Goal: Information Seeking & Learning: Learn about a topic

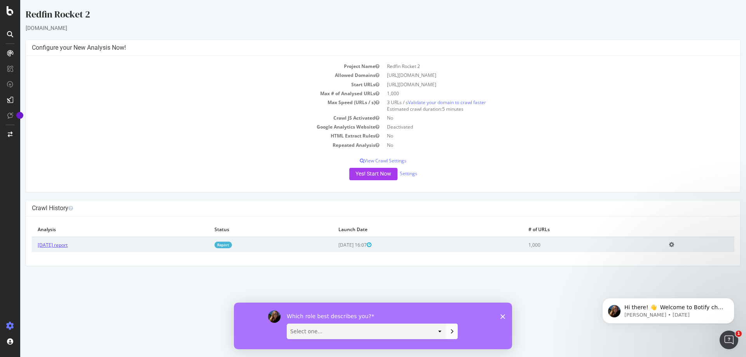
click at [61, 243] on link "[DATE] report" at bounding box center [53, 245] width 30 height 7
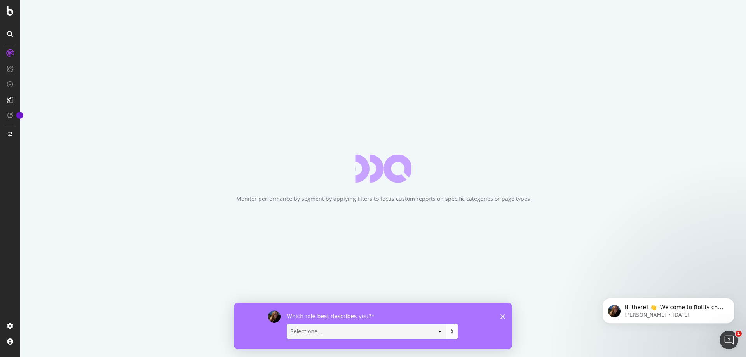
click at [502, 315] on icon "Close survey" at bounding box center [502, 316] width 5 height 5
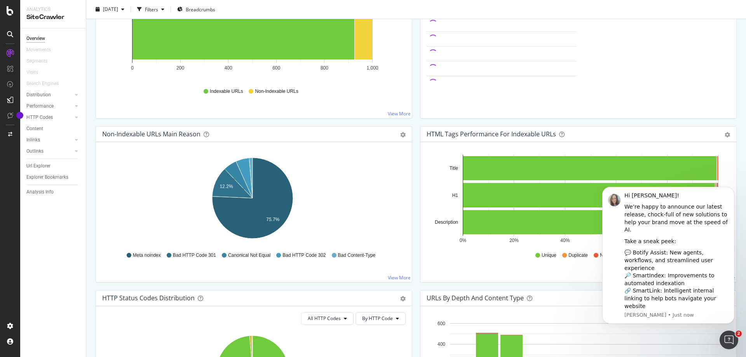
scroll to position [155, 0]
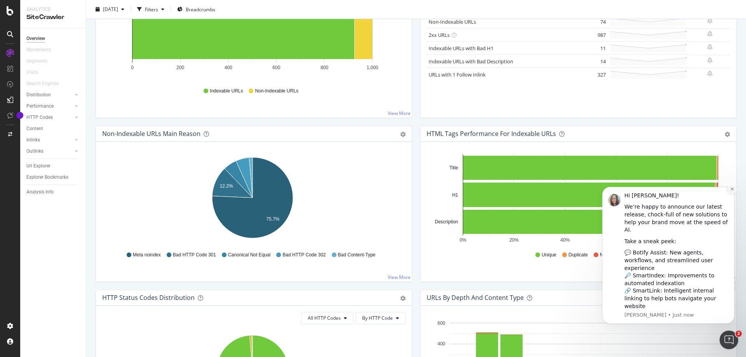
click at [732, 190] on icon "Dismiss notification" at bounding box center [731, 189] width 3 height 3
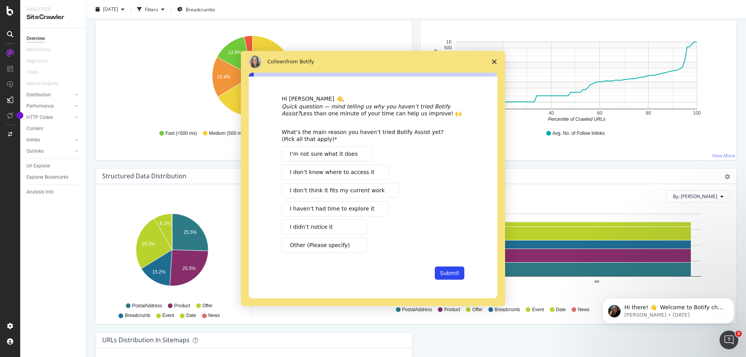
scroll to position [621, 0]
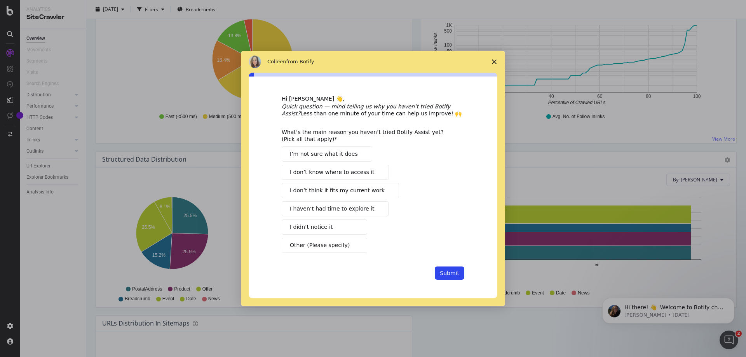
click at [495, 63] on polygon "Close survey" at bounding box center [494, 61] width 5 height 5
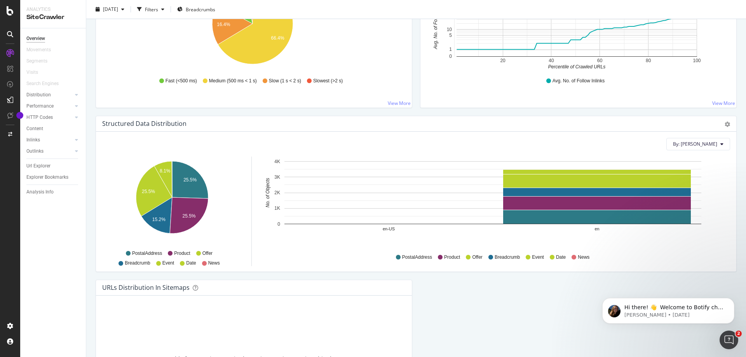
scroll to position [654, 0]
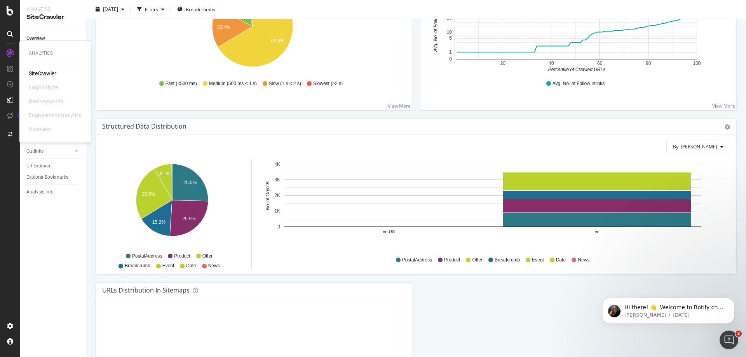
click at [48, 73] on div "SiteCrawler" at bounding box center [43, 74] width 28 height 8
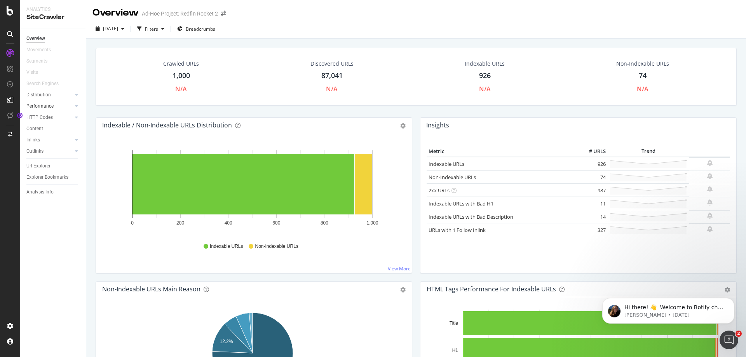
click at [54, 103] on link "Performance" at bounding box center [49, 106] width 46 height 8
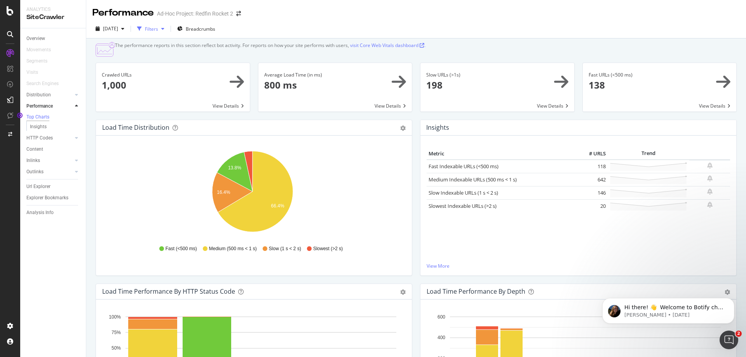
click at [158, 28] on div "Filters" at bounding box center [151, 29] width 13 height 7
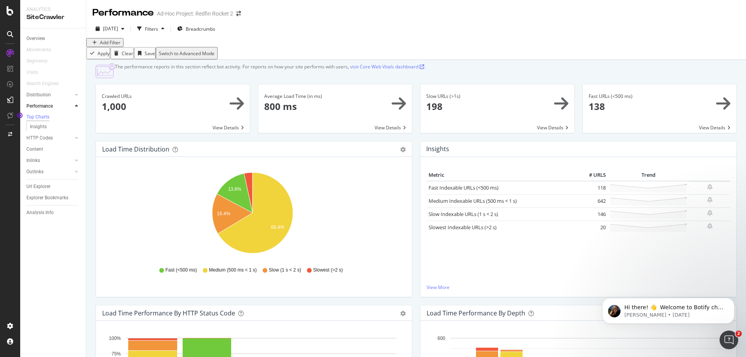
click at [120, 46] on div "Add Filter" at bounding box center [110, 42] width 21 height 7
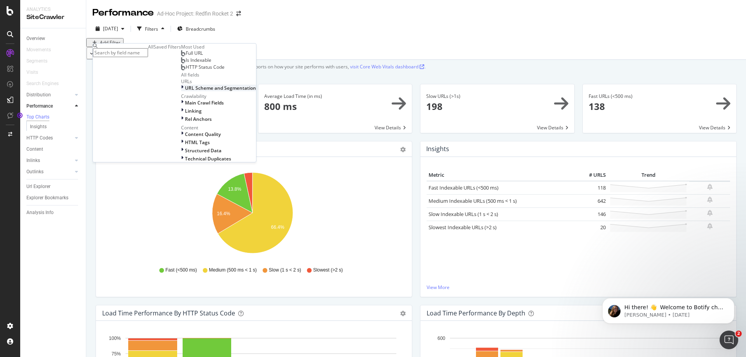
click at [185, 91] on span "URL Scheme and Segmentation" at bounding box center [220, 88] width 71 height 7
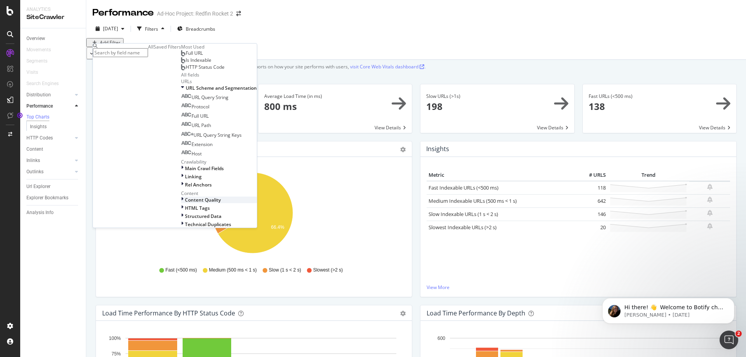
scroll to position [82, 0]
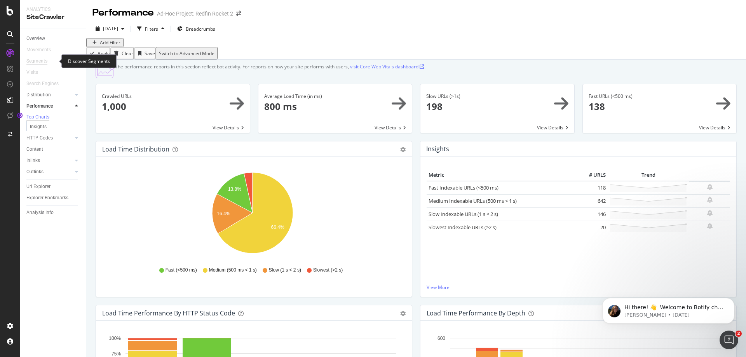
click at [45, 62] on div "Segments" at bounding box center [36, 61] width 21 height 8
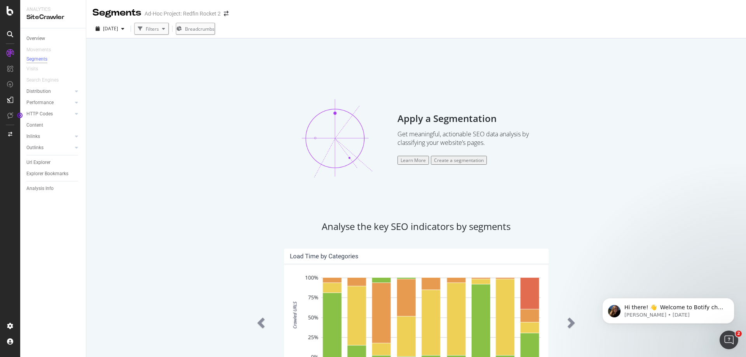
click at [461, 162] on div "Create a segmentation" at bounding box center [459, 160] width 50 height 7
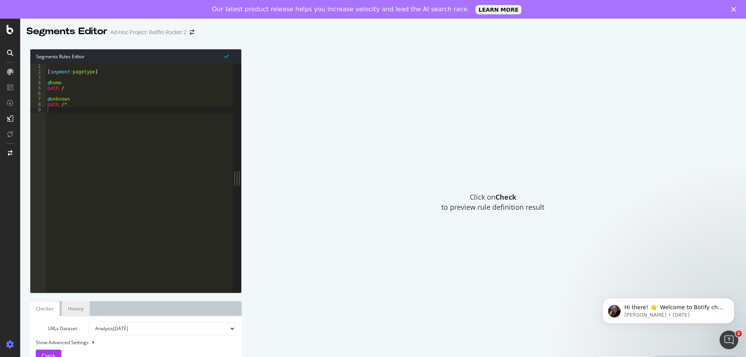
click at [73, 309] on link "History" at bounding box center [76, 308] width 28 height 15
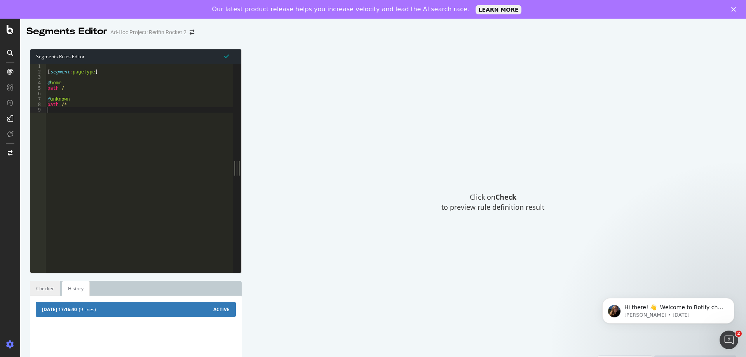
click at [52, 282] on link "Checker" at bounding box center [45, 288] width 30 height 15
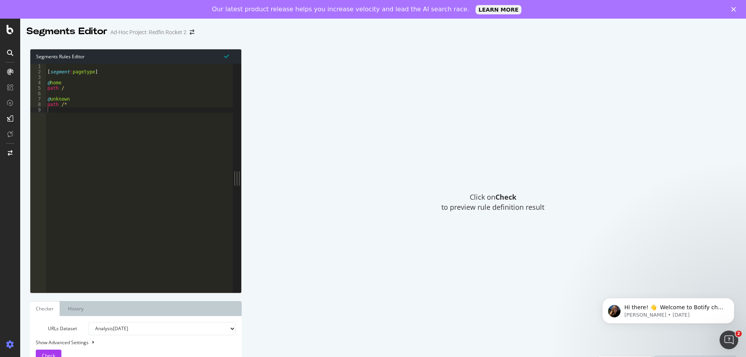
click at [84, 341] on div "Show Advanced Settings" at bounding box center [130, 342] width 200 height 7
select select "5000"
select select "100"
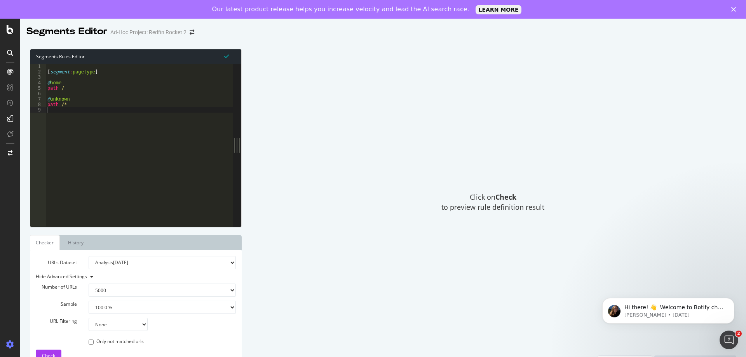
click at [82, 275] on div "Hide Advanced Settings" at bounding box center [130, 276] width 200 height 7
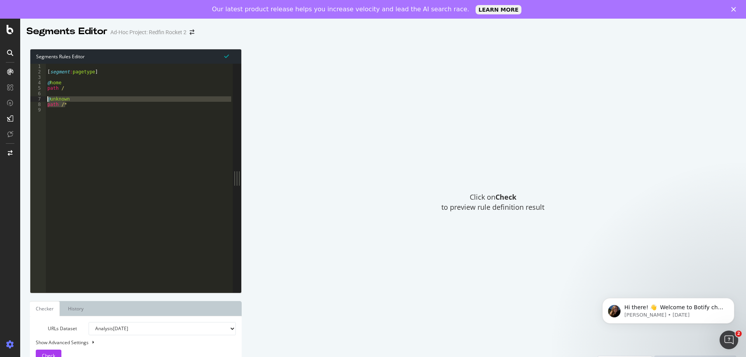
drag, startPoint x: 70, startPoint y: 106, endPoint x: 44, endPoint y: 100, distance: 26.7
click at [44, 100] on div "path /* 1 2 3 4 5 6 7 8 9 [ segment : pagetype ] @ home path / @ unknown path /…" at bounding box center [131, 178] width 202 height 229
click at [76, 107] on div "[ segment : pagetype ] @ home path / @ unknown path /*" at bounding box center [139, 178] width 187 height 229
drag, startPoint x: 75, startPoint y: 104, endPoint x: 47, endPoint y: 99, distance: 28.2
click at [47, 99] on div "[ segment : pagetype ] @ home path / @ unknown path /*" at bounding box center [139, 184] width 187 height 240
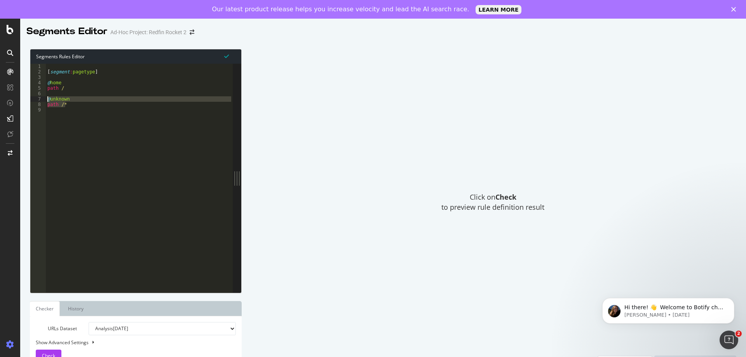
click at [70, 104] on div "[ segment : pagetype ] @ home path / @ unknown path /*" at bounding box center [139, 178] width 187 height 229
type textarea "path /*"
paste textarea "path /*"
drag, startPoint x: 72, startPoint y: 113, endPoint x: 54, endPoint y: 114, distance: 18.3
click at [54, 114] on div "[ segment : pagetype ] @ home path / @ unknown path /* @ unknown path /*" at bounding box center [140, 184] width 184 height 240
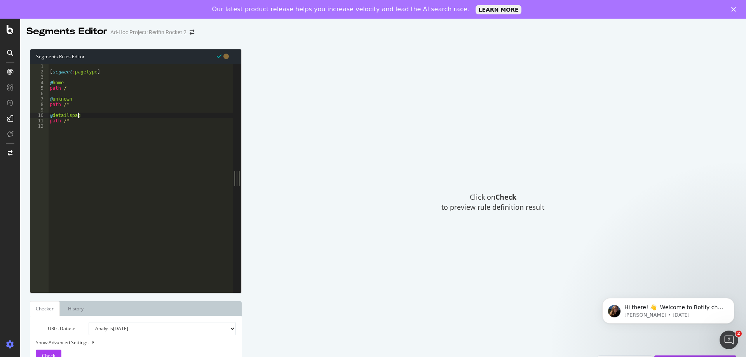
scroll to position [0, 2]
click at [71, 121] on div "[ segment : pagetype ] @ home path / @ unknown path /* @ detailspage path /*" at bounding box center [140, 184] width 184 height 240
drag, startPoint x: 90, startPoint y: 121, endPoint x: 49, endPoint y: 113, distance: 41.9
click at [49, 113] on div "[ segment : pagetype ] @ home path / @ unknown path /* @ detailspage path */hom…" at bounding box center [140, 184] width 184 height 240
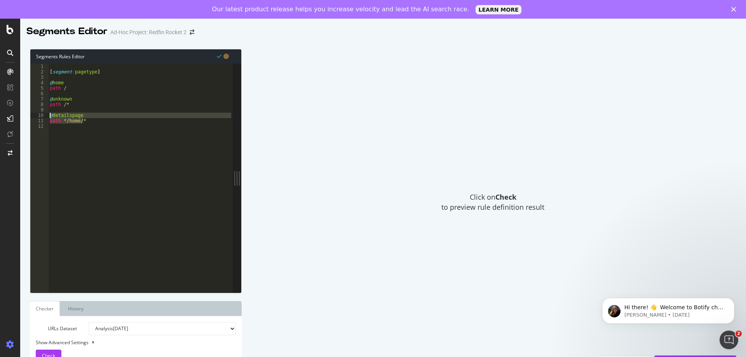
click at [88, 120] on div "[ segment : pagetype ] @ home path / @ unknown path /* @ detailspage path */hom…" at bounding box center [140, 178] width 184 height 229
type textarea "path */home/*"
paste textarea "path */home/*"
drag, startPoint x: 81, startPoint y: 131, endPoint x: 55, endPoint y: 130, distance: 26.4
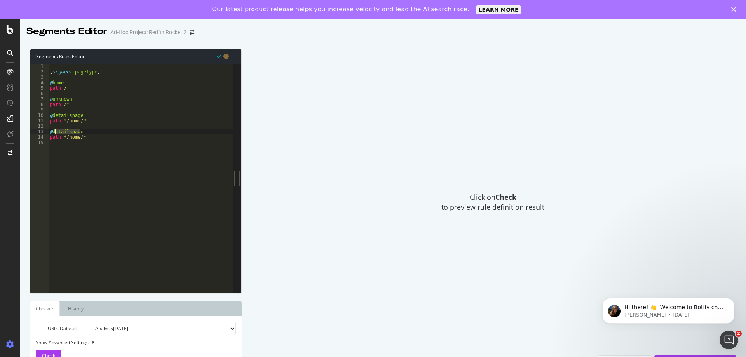
click at [55, 130] on div "[ segment : pagetype ] @ home path / @ unknown path /* @ detailspage path */hom…" at bounding box center [140, 184] width 184 height 240
click at [79, 136] on div "[ segment : pagetype ] @ home path / @ unknown path /* @ detailspage path */hom…" at bounding box center [140, 184] width 184 height 240
drag, startPoint x: 81, startPoint y: 137, endPoint x: 70, endPoint y: 136, distance: 10.5
click at [70, 136] on div "[ segment : pagetype ] @ home path / @ unknown path /* @ detailspage path */hom…" at bounding box center [140, 184] width 184 height 240
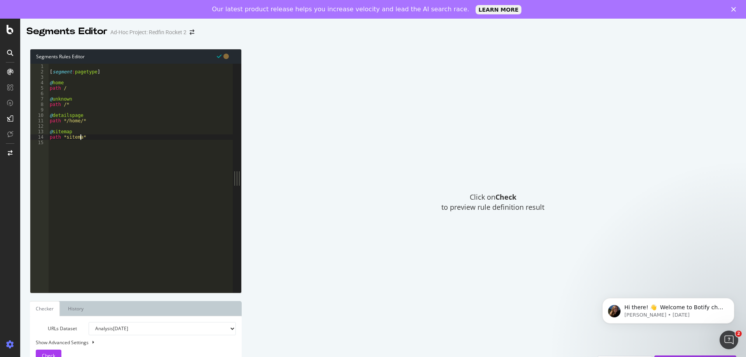
scroll to position [0, 2]
drag, startPoint x: 92, startPoint y: 139, endPoint x: 40, endPoint y: 130, distance: 52.6
click at [40, 130] on div "path *sitemap* 1 2 3 4 5 6 7 8 9 10 11 12 13 14 15 [ segment : pagetype ] @ hom…" at bounding box center [131, 178] width 202 height 229
click at [89, 135] on div "[ segment : pagetype ] @ home path / @ unknown path /* @ detailspage path */hom…" at bounding box center [140, 178] width 184 height 229
type textarea "path *sitemap*"
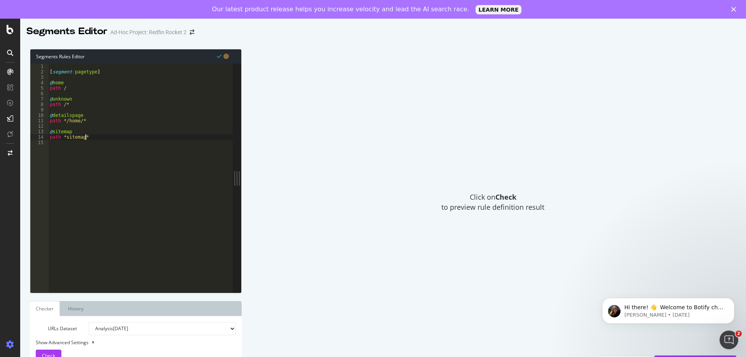
scroll to position [0, 0]
paste textarea "path *sitemap*"
drag, startPoint x: 77, startPoint y: 148, endPoint x: 53, endPoint y: 148, distance: 23.7
click at [53, 148] on div "[ segment : pagetype ] @ home path / @ unknown path /* @ detailspage path */hom…" at bounding box center [140, 184] width 184 height 240
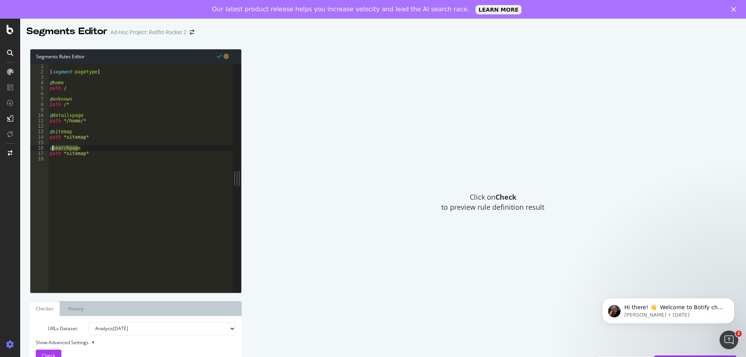
drag, startPoint x: 81, startPoint y: 146, endPoint x: 54, endPoint y: 148, distance: 27.6
click at [54, 148] on div "[ segment : pagetype ] @ home path / @ unknown path /* @ detailspage path */hom…" at bounding box center [140, 184] width 184 height 240
drag, startPoint x: 84, startPoint y: 153, endPoint x: 64, endPoint y: 153, distance: 19.8
click at [64, 153] on div "[ segment : pagetype ] @ home path / @ unknown path /* @ detailspage path */hom…" at bounding box center [140, 184] width 184 height 240
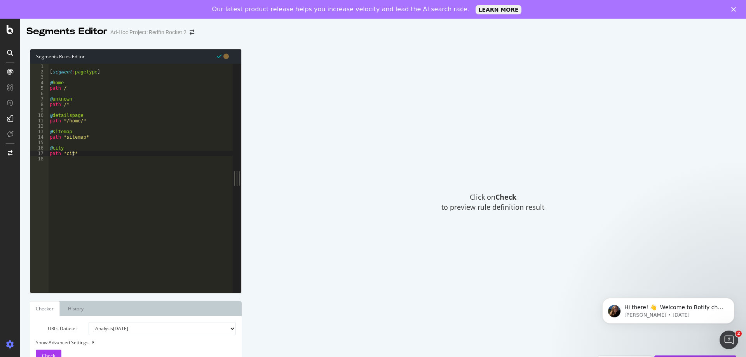
scroll to position [0, 2]
click at [55, 352] on span "Check" at bounding box center [48, 355] width 13 height 7
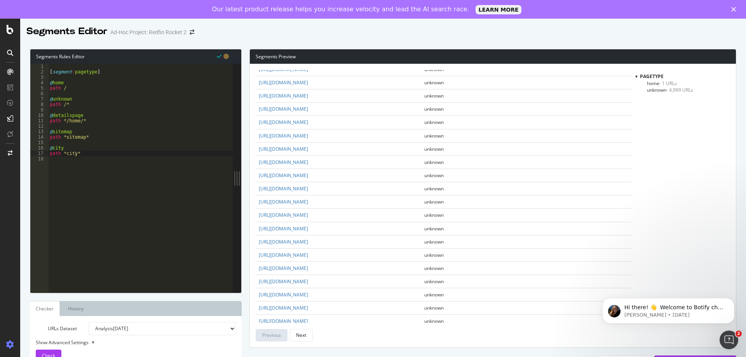
scroll to position [427, 0]
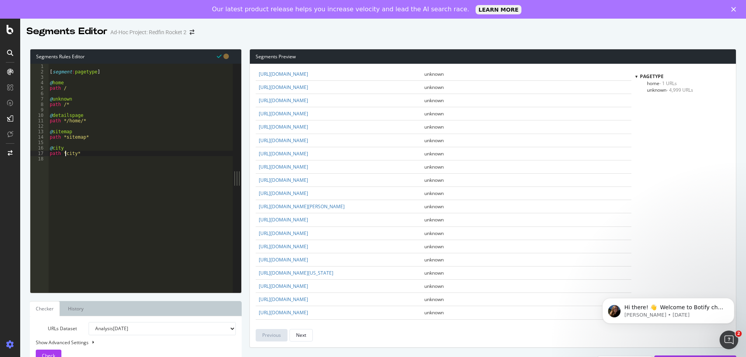
click at [64, 154] on div "[ segment : pagetype ] @ home path / @ unknown path /* @ detailspage path */hom…" at bounding box center [140, 184] width 184 height 240
click at [86, 154] on div "[ segment : pagetype ] @ home path / @ unknown path /* @ detailspage path */hom…" at bounding box center [140, 184] width 184 height 240
click at [65, 152] on div "[ segment : pagetype ] @ home path / @ unknown path /* @ detailspage path */hom…" at bounding box center [140, 184] width 184 height 240
click at [78, 154] on div "[ segment : pagetype ] @ home path / @ unknown path /* @ detailspage path */hom…" at bounding box center [140, 184] width 184 height 240
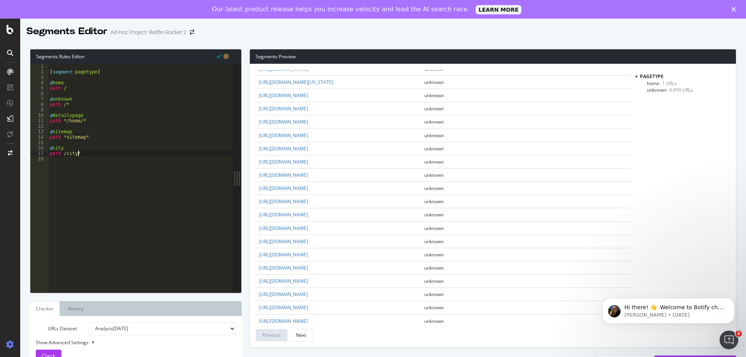
scroll to position [582, 0]
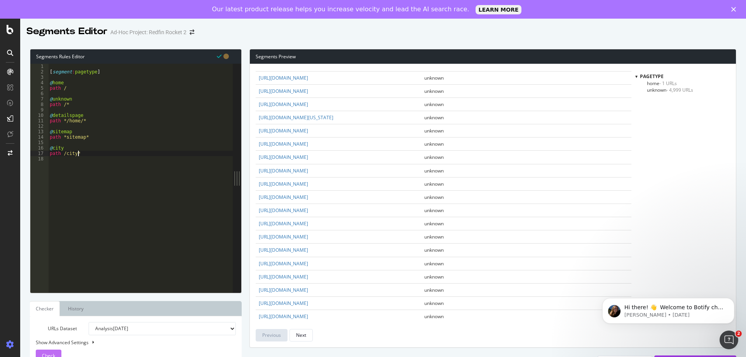
click at [45, 354] on span "Check" at bounding box center [48, 355] width 13 height 7
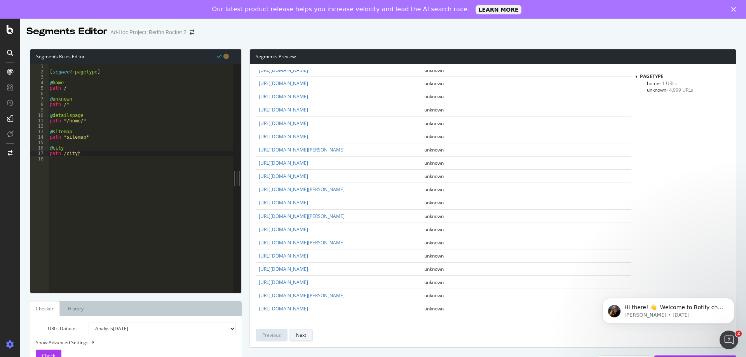
click at [308, 336] on button "Next" at bounding box center [300, 335] width 23 height 12
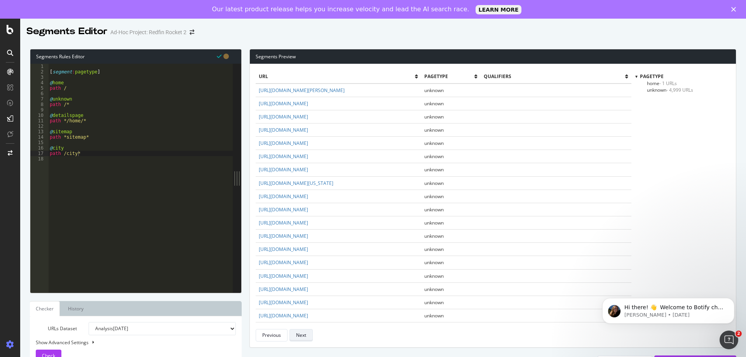
click at [308, 336] on button "Next" at bounding box center [300, 335] width 23 height 12
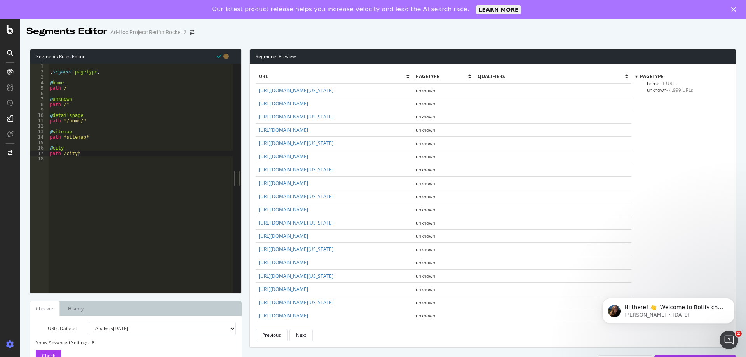
scroll to position [0, 1]
drag, startPoint x: 72, startPoint y: 89, endPoint x: 44, endPoint y: 83, distance: 28.1
click at [44, 83] on div "path / 1 2 3 4 5 6 7 8 9 10 11 12 13 14 15 16 17 18 [ segment : pagetype ] @ ho…" at bounding box center [131, 178] width 202 height 229
type textarea "@home path /"
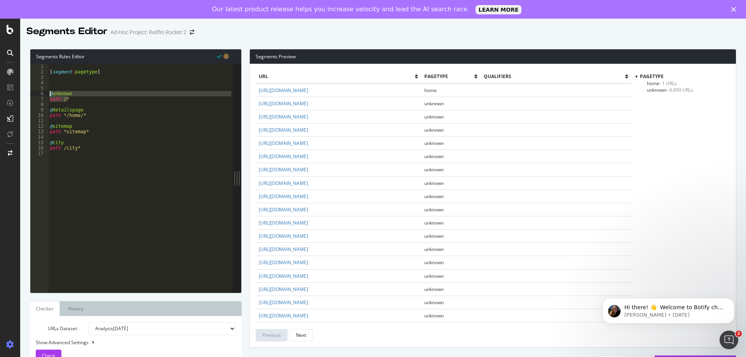
drag, startPoint x: 70, startPoint y: 100, endPoint x: 46, endPoint y: 94, distance: 24.3
click at [46, 94] on div "1 2 3 4 5 6 7 8 9 10 11 12 13 14 15 16 17 [ segment : pagetype ] @ unknown path…" at bounding box center [131, 178] width 202 height 229
type textarea "@unknown path /*"
click at [54, 349] on button "Check" at bounding box center [49, 355] width 26 height 12
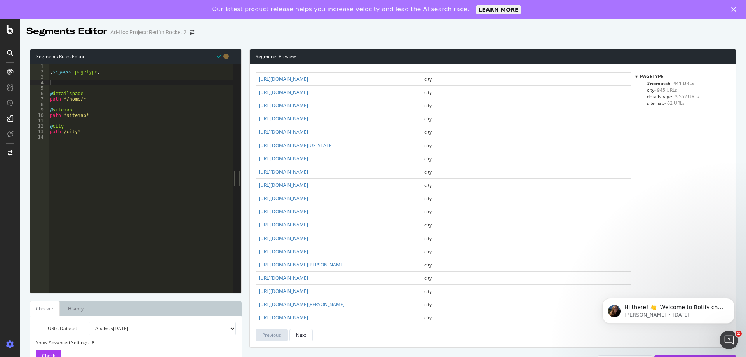
scroll to position [1094, 0]
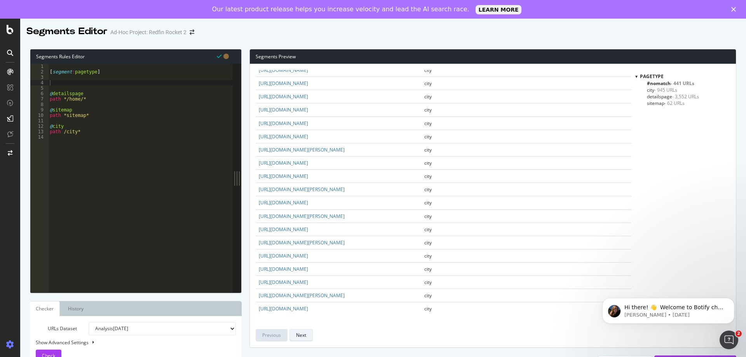
click at [306, 333] on div "Next" at bounding box center [301, 335] width 10 height 7
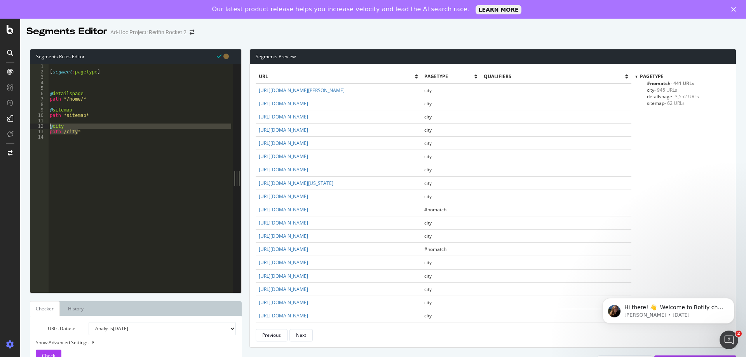
drag, startPoint x: 89, startPoint y: 134, endPoint x: 47, endPoint y: 128, distance: 41.6
click at [47, 128] on div "path /city* 1 2 3 4 5 6 7 8 9 10 11 12 13 14 [ segment : pagetype ] @ detailspa…" at bounding box center [131, 178] width 202 height 229
click at [83, 131] on div "[ segment : pagetype ] @ detailspage path */home/* @ sitemap path *sitemap* @ c…" at bounding box center [140, 178] width 184 height 229
type textarea "path /city*"
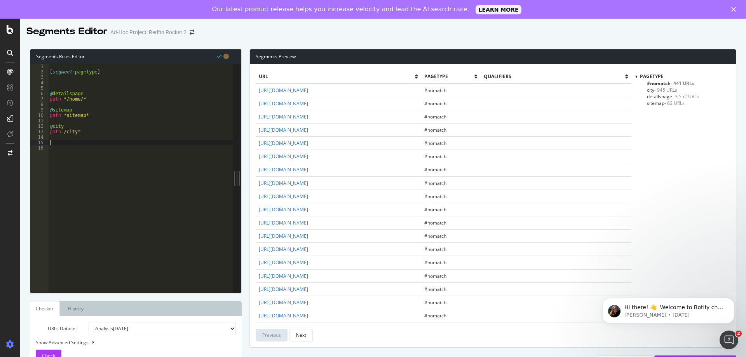
paste textarea "path /city*"
drag, startPoint x: 67, startPoint y: 144, endPoint x: 54, endPoint y: 144, distance: 13.2
click at [54, 144] on div "[ segment : pagetype ] @ detailspage path */home/* @ sitemap path *sitemap* @ c…" at bounding box center [140, 184] width 184 height 240
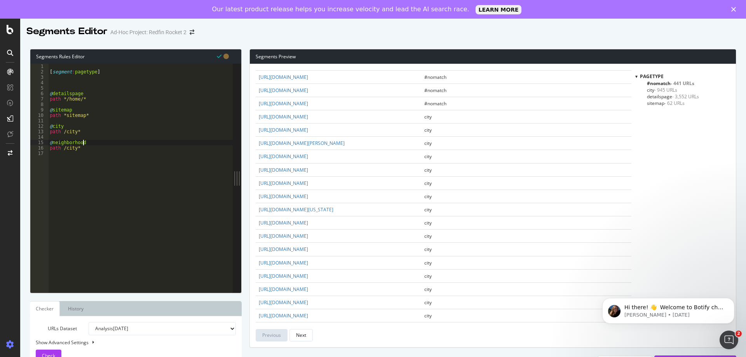
scroll to position [505, 0]
click at [307, 337] on button "Next" at bounding box center [300, 335] width 23 height 12
drag, startPoint x: 426, startPoint y: 249, endPoint x: 312, endPoint y: 249, distance: 114.2
click at [312, 249] on td "https://www.redfin.com/neighborhood/219261/NY/New-York/Long-Island" at bounding box center [338, 249] width 165 height 13
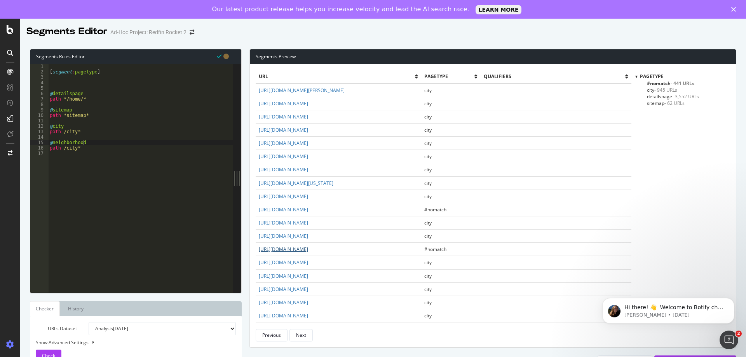
copy link "neighborhood/219261/NY/New-York/Long-Island"
drag, startPoint x: 78, startPoint y: 150, endPoint x: 65, endPoint y: 150, distance: 12.8
click at [65, 150] on div "[ segment : pagetype ] @ detailspage path */home/* @ sitemap path *sitemap* @ c…" at bounding box center [140, 184] width 184 height 240
paste textarea "neighborhood/219261/NY/New-York/Long-Island"
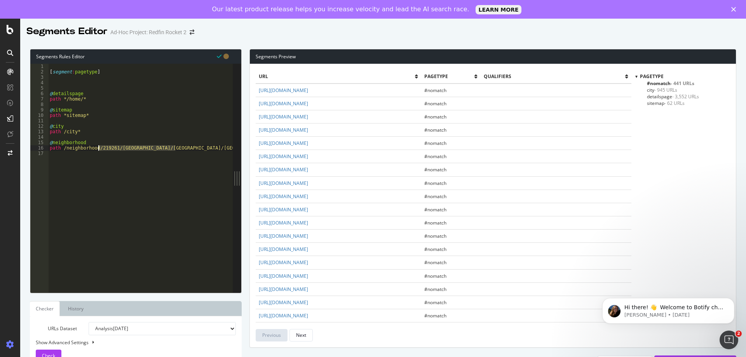
drag, startPoint x: 177, startPoint y: 148, endPoint x: 98, endPoint y: 150, distance: 79.2
click at [98, 150] on div "[ segment : pagetype ] @ detailspage path */home/* @ sitemap path *sitemap* @ c…" at bounding box center [140, 184] width 184 height 240
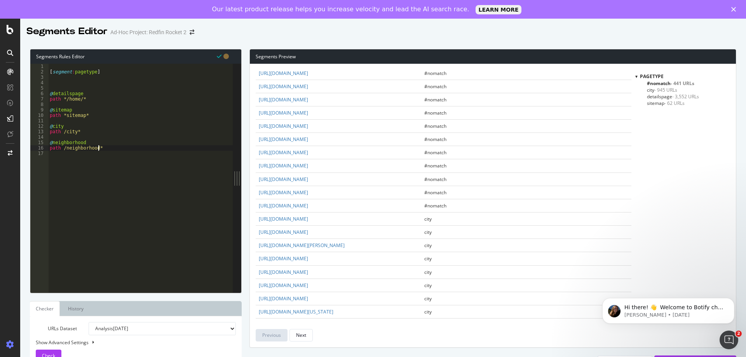
scroll to position [582, 0]
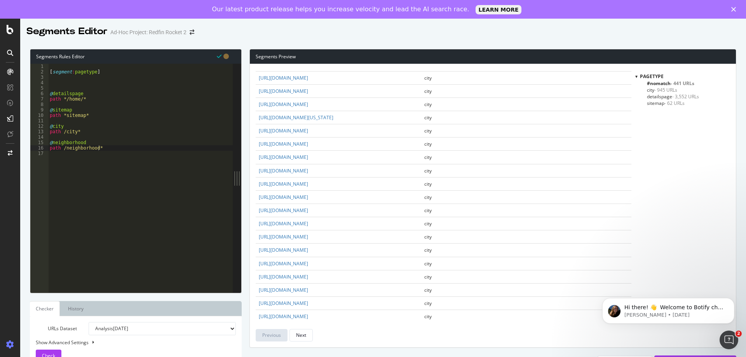
drag, startPoint x: 413, startPoint y: 116, endPoint x: 257, endPoint y: 118, distance: 156.1
click at [257, 118] on td "https://www.redfin.com/city/20418/VA/Virginia-Beach/newest-listings" at bounding box center [338, 117] width 165 height 13
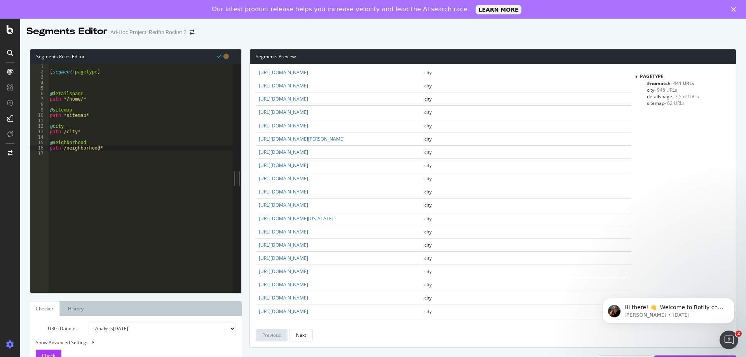
scroll to position [1087, 0]
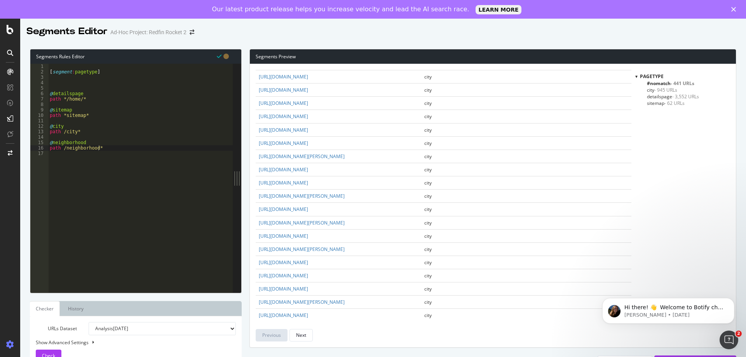
click at [306, 329] on div "url pagetype qualifiers https://www.redfin.com/ #nomatch https://www.redfin.com…" at bounding box center [443, 205] width 375 height 271
click at [306, 333] on div "Next" at bounding box center [301, 335] width 10 height 7
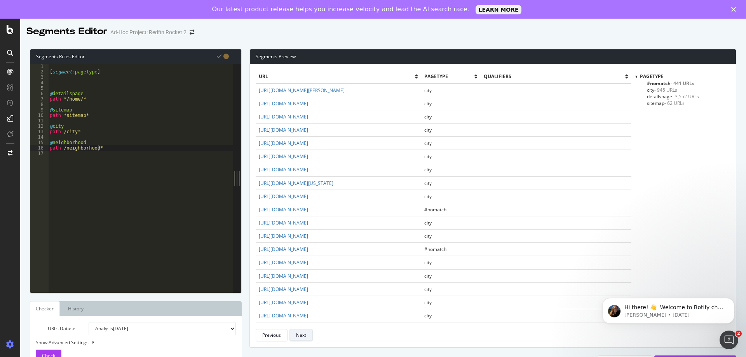
click at [306, 333] on div "Next" at bounding box center [301, 335] width 10 height 7
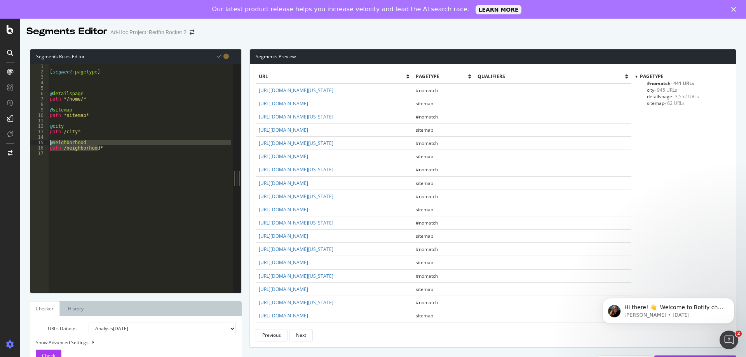
drag, startPoint x: 103, startPoint y: 150, endPoint x: 47, endPoint y: 142, distance: 56.5
click at [47, 142] on div "path /neighborhood* 1 2 3 4 5 6 7 8 9 10 11 12 13 14 15 16 17 [ segment : paget…" at bounding box center [131, 178] width 202 height 229
click at [104, 146] on div "[ segment : pagetype ] @ detailspage path */home/* @ sitemap path *sitemap* @ c…" at bounding box center [140, 178] width 184 height 229
type textarea "path /neighborhood*"
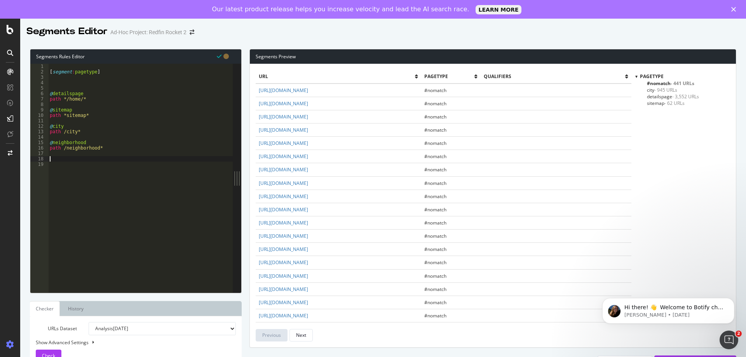
paste textarea "path /neighborhood*"
drag, startPoint x: 89, startPoint y: 158, endPoint x: 56, endPoint y: 160, distance: 32.6
click at [56, 160] on div "[ segment : pagetype ] @ detailspage path */home/* @ sitemap path *sitemap* @ c…" at bounding box center [140, 184] width 184 height 240
drag, startPoint x: 96, startPoint y: 163, endPoint x: 66, endPoint y: 163, distance: 29.5
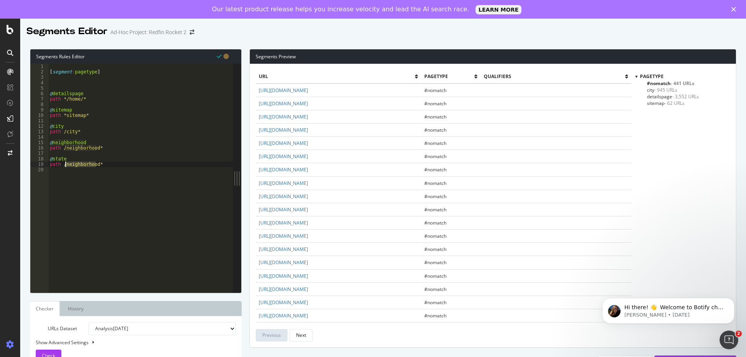
click at [66, 163] on div "[ segment : pagetype ] @ detailspage path */home/* @ sitemap path *sitemap* @ c…" at bounding box center [140, 184] width 184 height 240
click at [44, 352] on span "Check" at bounding box center [48, 355] width 13 height 7
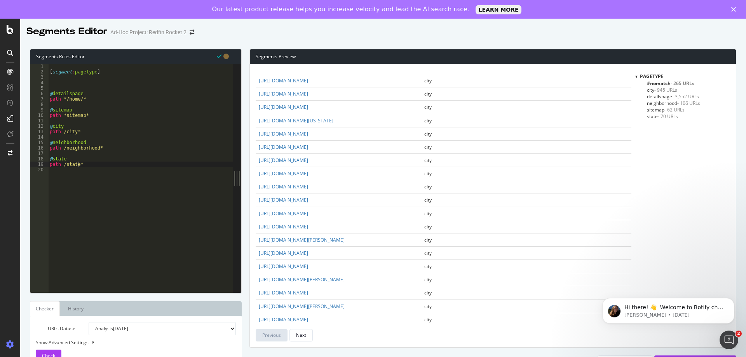
scroll to position [1094, 0]
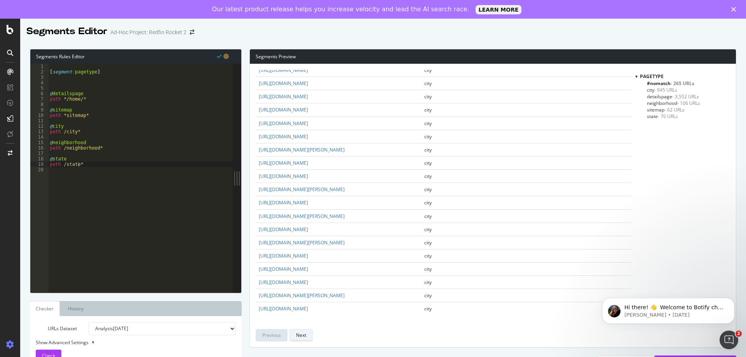
click at [297, 335] on div "Next" at bounding box center [301, 335] width 10 height 7
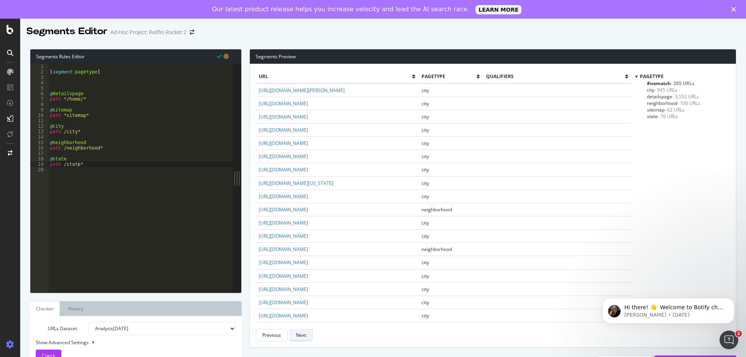
click at [297, 335] on div "Next" at bounding box center [301, 335] width 10 height 7
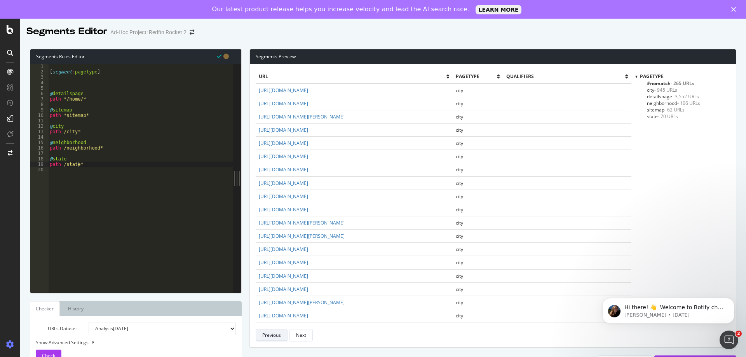
click at [260, 335] on button "Previous" at bounding box center [272, 335] width 32 height 12
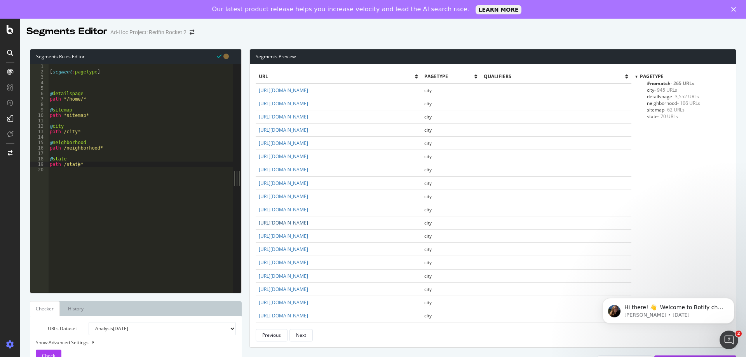
drag, startPoint x: 408, startPoint y: 223, endPoint x: 389, endPoint y: 224, distance: 19.4
click at [389, 224] on td "https://www.redfin.com/city/4909/NC/Durham/apartments-for-rent" at bounding box center [338, 222] width 165 height 13
copy link "for-rent"
drag, startPoint x: 84, startPoint y: 165, endPoint x: 51, endPoint y: 160, distance: 33.5
click at [51, 160] on div "[ segment : pagetype ] @ detailspage path */home/* @ sitemap path *sitemap* @ c…" at bounding box center [140, 184] width 184 height 240
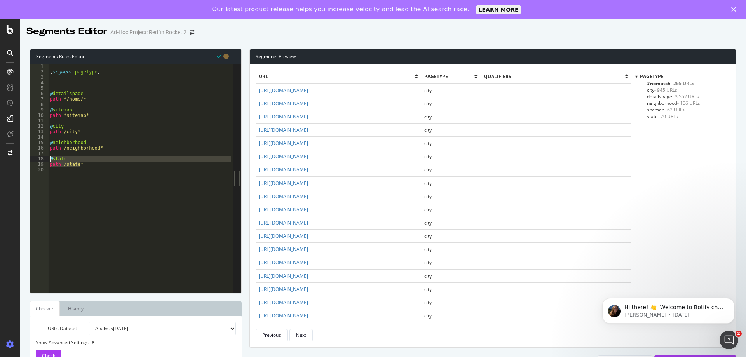
click at [85, 162] on div "[ segment : pagetype ] @ detailspage path */home/* @ sitemap path *sitemap* @ c…" at bounding box center [140, 178] width 184 height 229
type textarea "path /state*"
paste textarea "path /state*"
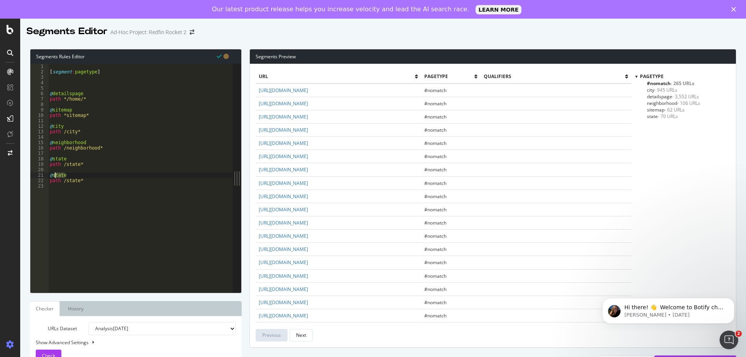
drag, startPoint x: 65, startPoint y: 174, endPoint x: 53, endPoint y: 174, distance: 11.7
click at [53, 174] on div "[ segment : pagetype ] @ detailspage path */home/* @ sitemap path *sitemap* @ c…" at bounding box center [140, 184] width 184 height 240
click at [301, 332] on div "Next" at bounding box center [301, 335] width 10 height 7
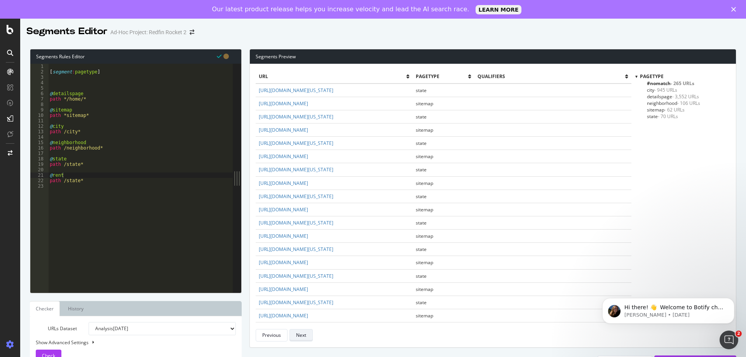
click at [301, 332] on div "Next" at bounding box center [301, 335] width 10 height 7
drag, startPoint x: 402, startPoint y: 250, endPoint x: 396, endPoint y: 250, distance: 5.8
click at [396, 250] on td "https://www.redfin.com/city/30827/TX/Fort-Worth/apartments-for-rent" at bounding box center [338, 249] width 165 height 13
copy link "for-rent"
drag, startPoint x: 81, startPoint y: 181, endPoint x: 64, endPoint y: 180, distance: 16.8
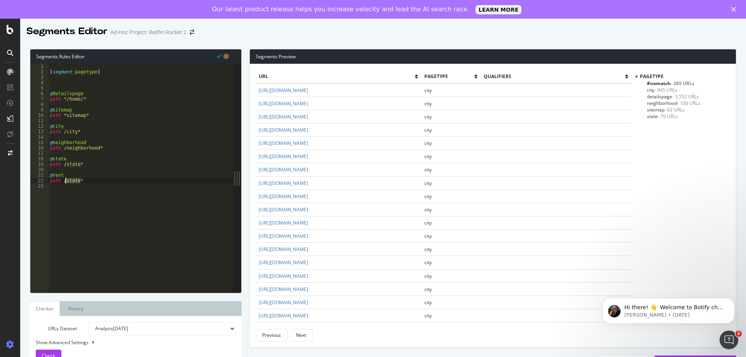
click at [64, 180] on div "[ segment : pagetype ] @ detailspage path */home/* @ sitemap path *sitemap* @ c…" at bounding box center [140, 184] width 184 height 240
paste textarea "for-rent"
click at [46, 352] on span "Check" at bounding box center [48, 355] width 13 height 7
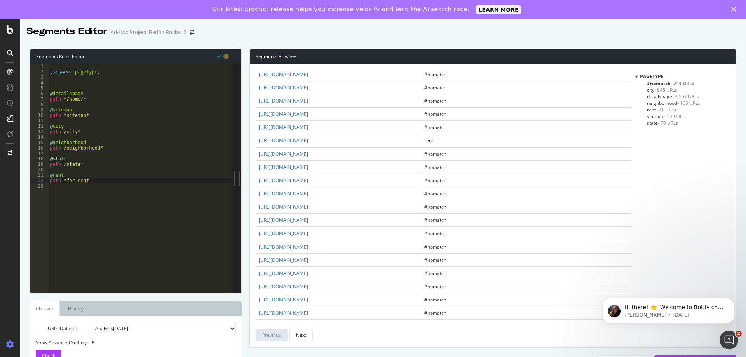
scroll to position [78, 0]
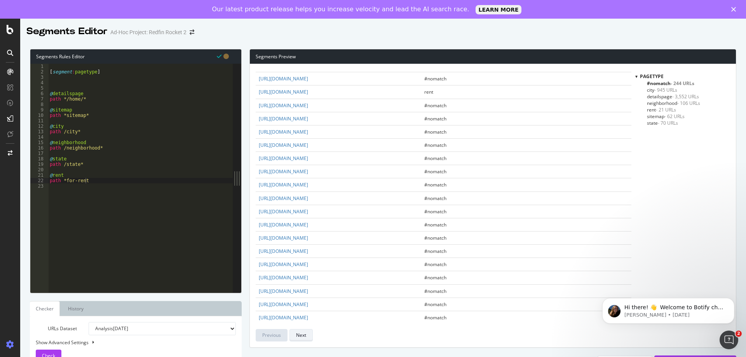
click at [306, 332] on button "Next" at bounding box center [300, 335] width 23 height 12
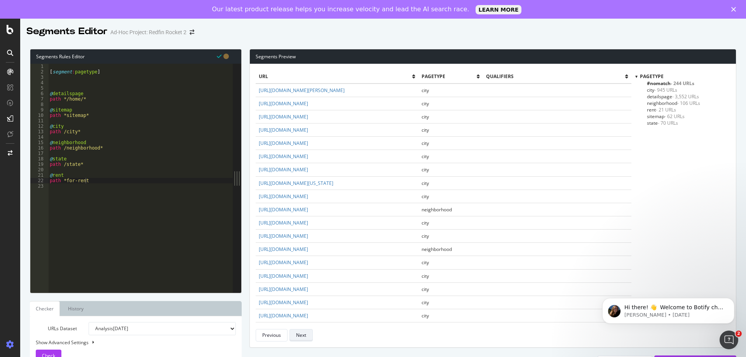
click at [305, 333] on div "Next" at bounding box center [301, 335] width 10 height 7
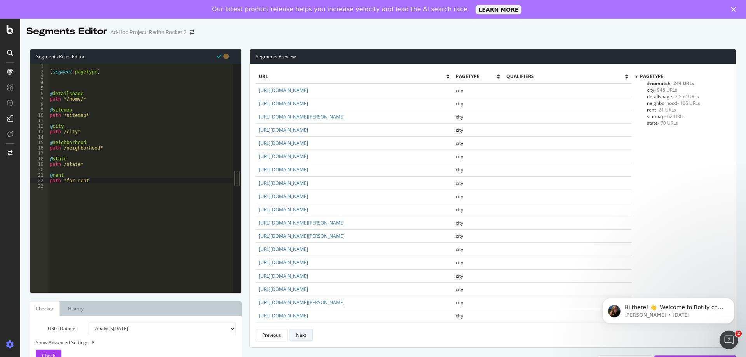
click at [305, 333] on div "Next" at bounding box center [301, 335] width 10 height 7
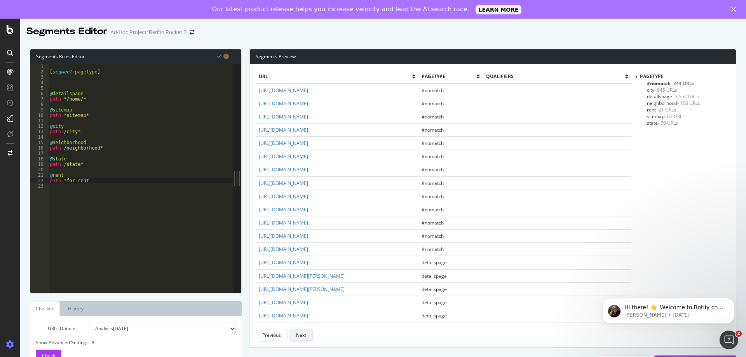
click at [305, 333] on div "Next" at bounding box center [301, 335] width 10 height 7
click at [276, 333] on div "Previous" at bounding box center [271, 335] width 19 height 7
click at [300, 334] on div "Next" at bounding box center [301, 335] width 10 height 7
click at [273, 336] on div "Previous" at bounding box center [271, 335] width 19 height 7
click at [294, 336] on button "Next" at bounding box center [300, 335] width 23 height 12
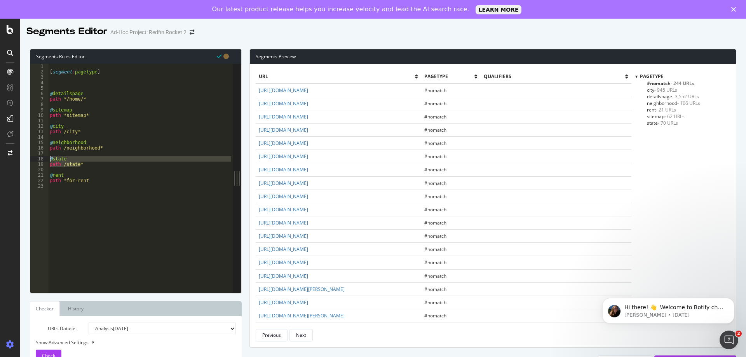
drag, startPoint x: 85, startPoint y: 166, endPoint x: 49, endPoint y: 158, distance: 36.5
click at [49, 158] on div "[ segment : pagetype ] @ detailspage path */home/* @ sitemap path *sitemap* @ c…" at bounding box center [140, 184] width 184 height 240
click at [87, 163] on div "[ segment : pagetype ] @ detailspage path */home/* @ sitemap path *sitemap* @ c…" at bounding box center [140, 178] width 184 height 229
type textarea "path /state*"
paste textarea "path /state*"
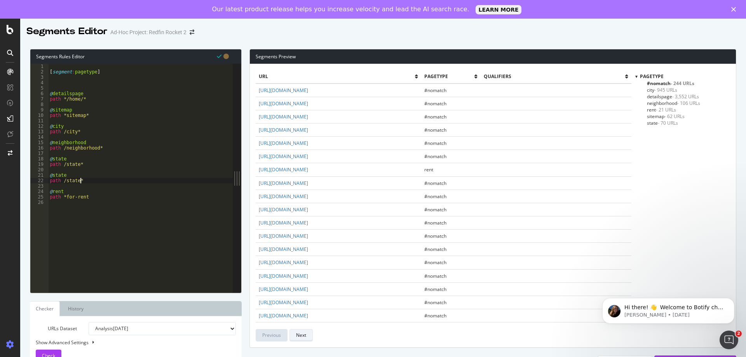
click at [303, 337] on div "Next" at bounding box center [301, 335] width 10 height 7
click at [277, 336] on div "Previous" at bounding box center [271, 335] width 19 height 7
click at [296, 333] on div "Next" at bounding box center [301, 335] width 10 height 7
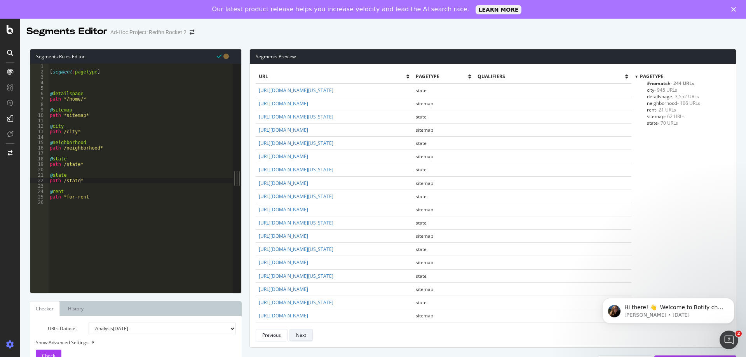
click at [296, 333] on div "Next" at bounding box center [301, 335] width 10 height 7
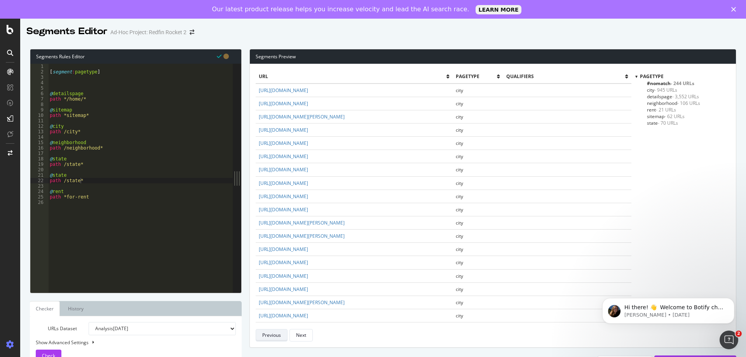
click at [274, 333] on div "Previous" at bounding box center [271, 335] width 19 height 7
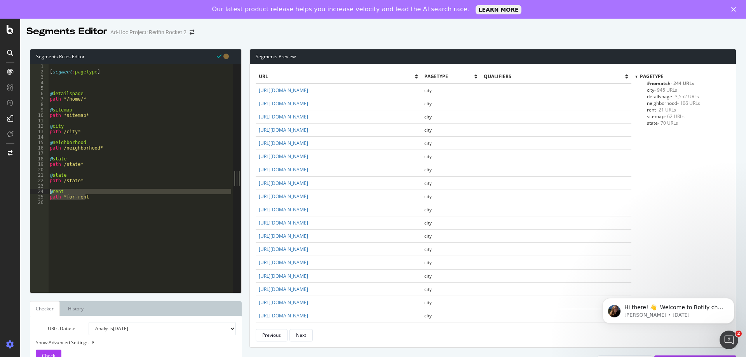
drag, startPoint x: 90, startPoint y: 197, endPoint x: 45, endPoint y: 191, distance: 44.8
click at [45, 191] on div "path *for-rent 1 2 3 4 5 6 7 8 9 10 11 12 13 14 15 16 17 18 19 20 21 22 23 24 2…" at bounding box center [131, 178] width 202 height 229
click at [304, 337] on div "Next" at bounding box center [301, 335] width 10 height 7
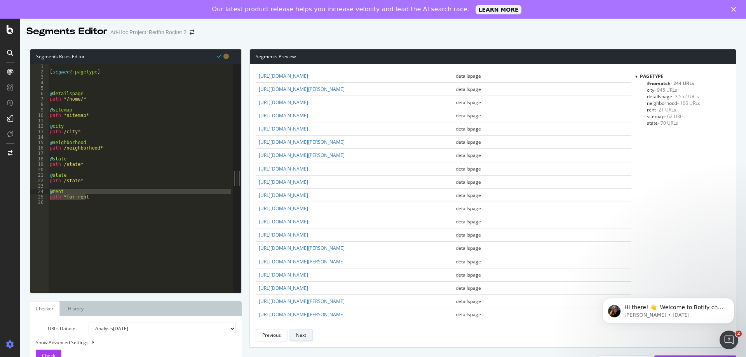
scroll to position [0, 0]
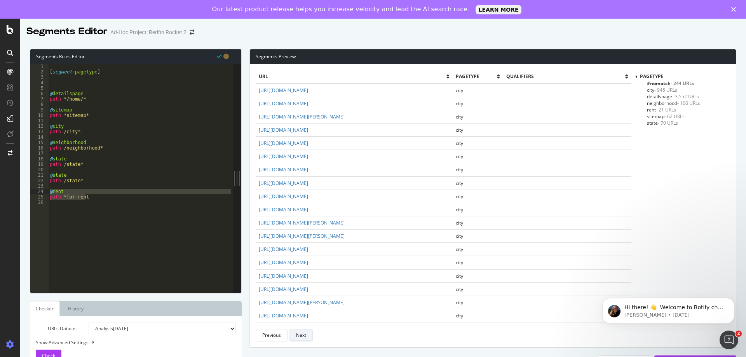
click at [304, 337] on div "Next" at bounding box center [301, 335] width 10 height 7
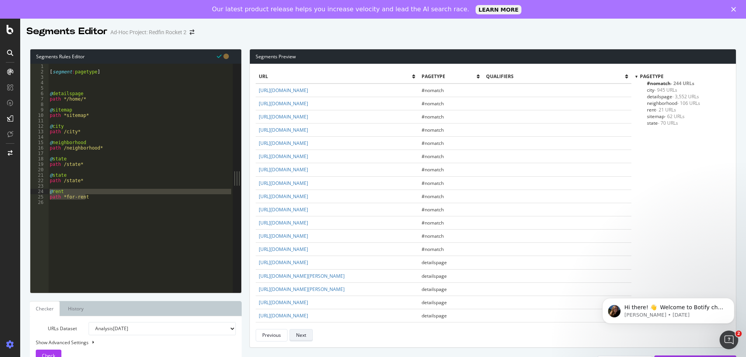
click at [304, 337] on div "Next" at bounding box center [301, 335] width 10 height 7
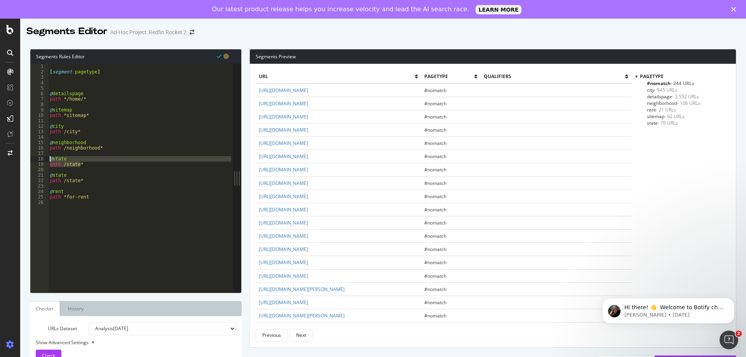
drag, startPoint x: 86, startPoint y: 165, endPoint x: 48, endPoint y: 160, distance: 38.0
click at [48, 160] on div "path /state* 1 2 3 4 5 6 7 8 9 10 11 12 13 14 15 16 17 18 19 20 21 22 23 24 25 …" at bounding box center [131, 178] width 202 height 229
click at [87, 164] on div "[ segment : pagetype ] @ detailspage path */home/* @ sitemap path *sitemap* @ c…" at bounding box center [140, 178] width 184 height 229
type textarea "path /state*"
drag, startPoint x: 67, startPoint y: 176, endPoint x: 54, endPoint y: 176, distance: 13.2
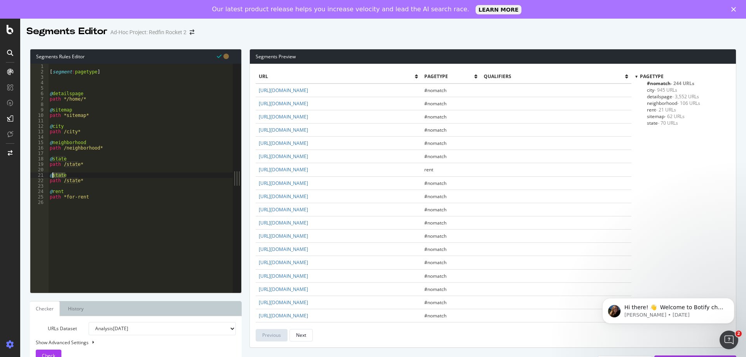
click at [54, 176] on div "[ segment : pagetype ] @ detailspage path */home/* @ sitemap path *sitemap* @ c…" at bounding box center [140, 184] width 184 height 240
drag, startPoint x: 78, startPoint y: 180, endPoint x: 66, endPoint y: 180, distance: 12.4
click at [66, 180] on div "[ segment : pagetype ] @ detailspage path */home/* @ sitemap path *sitemap* @ c…" at bounding box center [140, 184] width 184 height 240
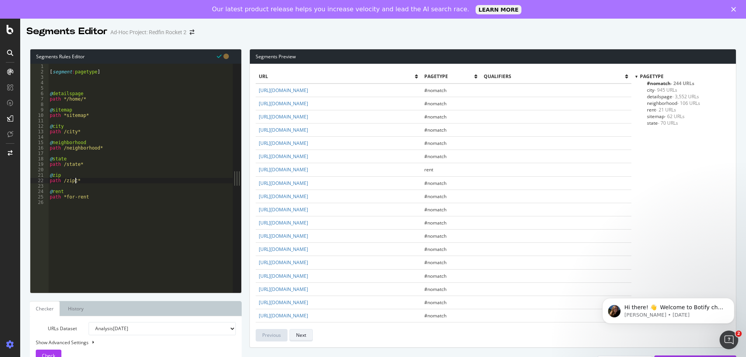
type textarea "path /zipc*"
click at [301, 329] on button "Next" at bounding box center [300, 335] width 23 height 12
click at [302, 330] on div "Next" at bounding box center [301, 335] width 10 height 11
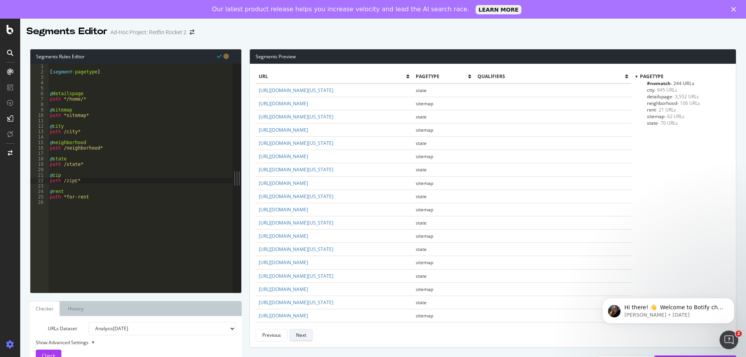
click at [302, 330] on div "Next" at bounding box center [301, 335] width 10 height 11
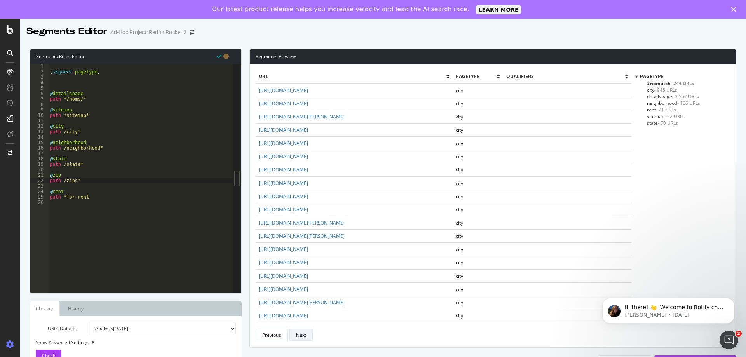
click at [302, 330] on div "Next" at bounding box center [301, 335] width 10 height 11
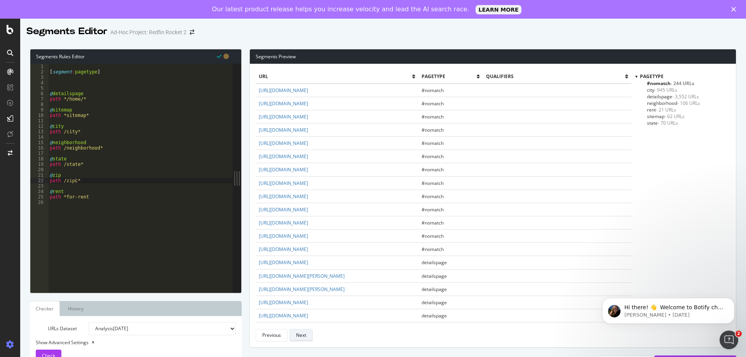
click at [302, 330] on div "Next" at bounding box center [301, 335] width 10 height 11
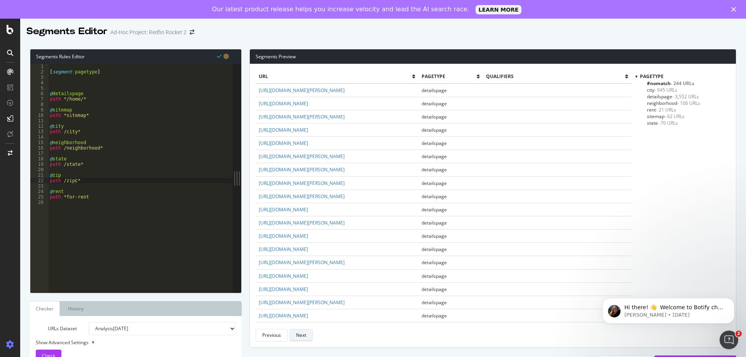
click at [302, 330] on div "Next" at bounding box center [301, 335] width 10 height 11
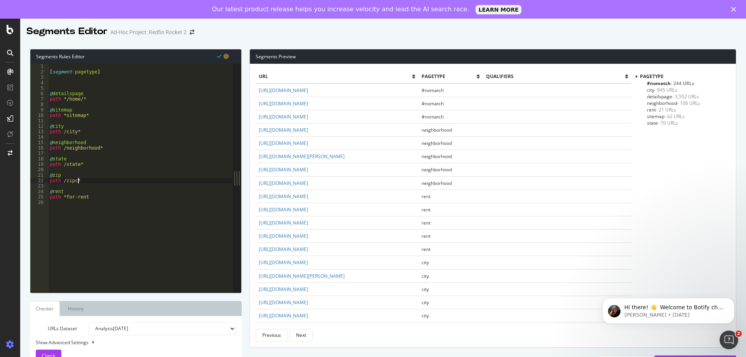
click at [78, 181] on div "[ segment : pagetype ] @ detailspage path */home/* @ sitemap path *sitemap* @ c…" at bounding box center [140, 184] width 184 height 240
click at [77, 180] on div "[ segment : pagetype ] @ detailspage path */home/* @ sitemap path *sitemap* @ c…" at bounding box center [140, 184] width 184 height 240
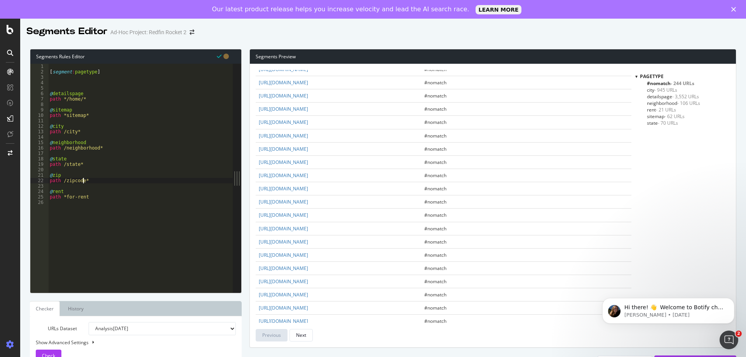
scroll to position [427, 0]
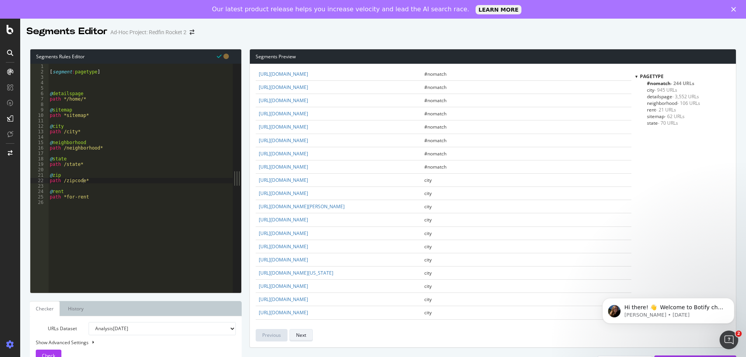
click at [303, 332] on div "Next" at bounding box center [301, 335] width 10 height 7
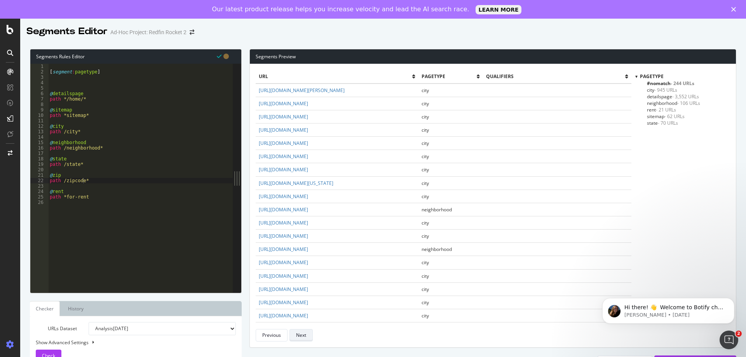
click at [303, 332] on div "Next" at bounding box center [301, 335] width 10 height 7
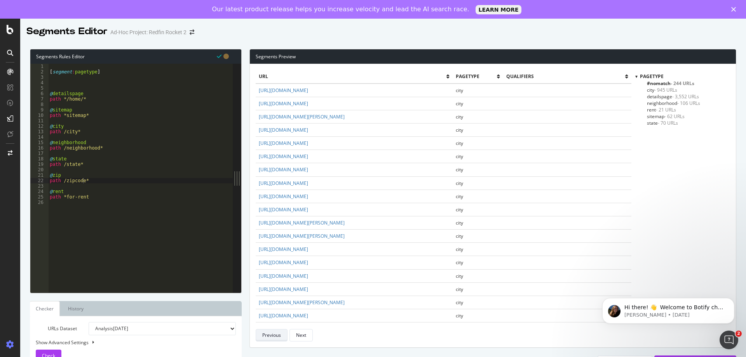
click at [280, 332] on div "Previous" at bounding box center [271, 335] width 19 height 7
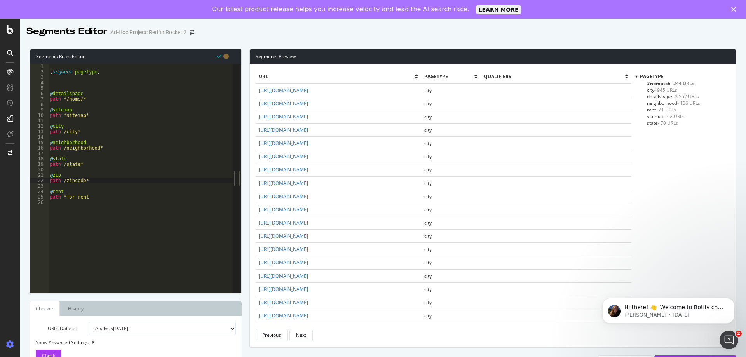
scroll to position [0, 2]
drag, startPoint x: 82, startPoint y: 129, endPoint x: 47, endPoint y: 126, distance: 35.1
click at [47, 126] on div "path /city* 1 2 3 4 5 6 7 8 9 10 11 12 13 14 15 16 17 18 19 20 21 22 23 24 25 2…" at bounding box center [131, 178] width 202 height 229
drag, startPoint x: 409, startPoint y: 198, endPoint x: 256, endPoint y: 197, distance: 153.0
click at [256, 197] on td "https://www.redfin.com/city/5155/CO/Denver/apartments-for-rent" at bounding box center [338, 196] width 165 height 13
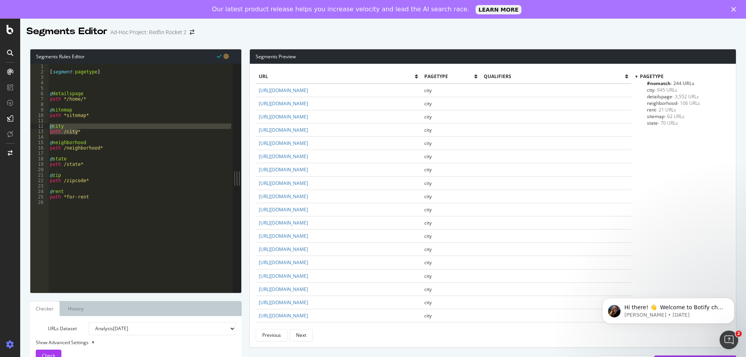
copy link "https://www.redfin.com/city/5155/CO/Denver/apartments-for-rent"
drag, startPoint x: 89, startPoint y: 198, endPoint x: 63, endPoint y: 196, distance: 25.7
click at [63, 196] on div "[ segment : pagetype ] @ detailspage path */home/* @ sitemap path *sitemap* @ c…" at bounding box center [140, 184] width 184 height 240
paste textarea "^/.*for-rent.*"
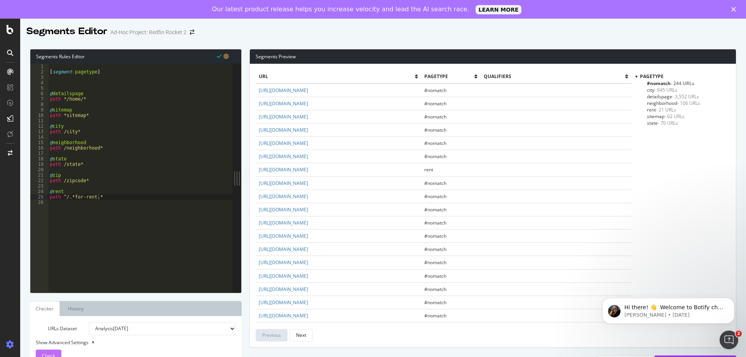
click at [54, 353] on span "Check" at bounding box center [48, 355] width 13 height 7
click at [300, 338] on div "Next" at bounding box center [301, 335] width 10 height 7
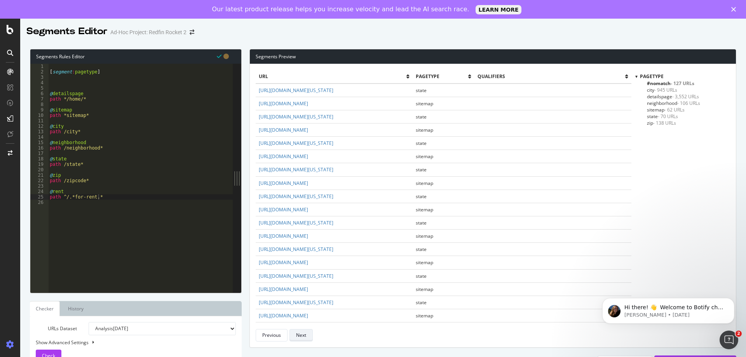
click at [300, 338] on div "Next" at bounding box center [301, 335] width 10 height 7
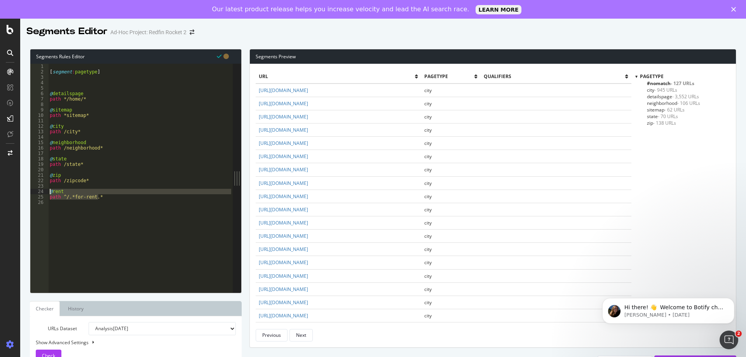
drag, startPoint x: 103, startPoint y: 199, endPoint x: 51, endPoint y: 190, distance: 53.2
click at [51, 190] on div "[ segment : pagetype ] @ detailspage path */home/* @ sitemap path *sitemap* @ c…" at bounding box center [140, 184] width 184 height 240
click at [90, 113] on div "[ segment : pagetype ] @ detailspage path */home/* @ sitemap path *sitemap* @ c…" at bounding box center [140, 184] width 184 height 240
type textarea "path *sitemap*"
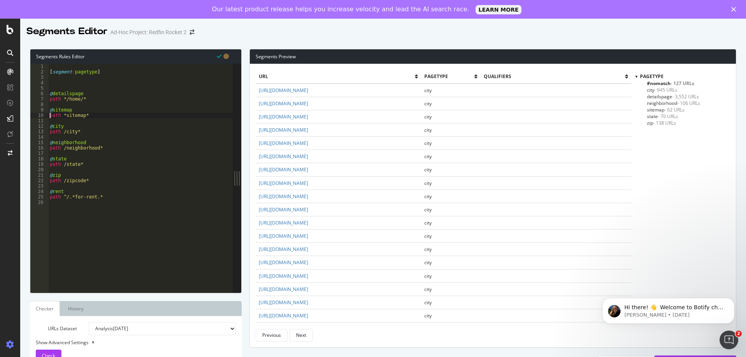
click at [92, 114] on div "[ segment : pagetype ] @ detailspage path */home/* @ sitemap path *sitemap* @ c…" at bounding box center [140, 184] width 184 height 240
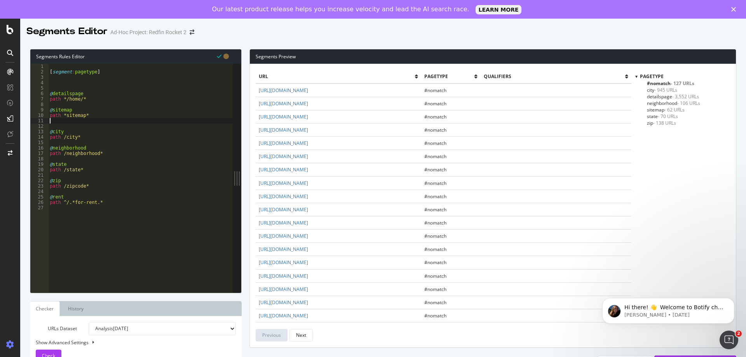
scroll to position [0, 0]
paste textarea "path ^/.*for-rent.*"
drag, startPoint x: 108, startPoint y: 215, endPoint x: 49, endPoint y: 206, distance: 59.7
click at [49, 206] on div "[ segment : pagetype ] @ detailspage path */home/* @ sitemap path *sitemap* @ r…" at bounding box center [140, 184] width 184 height 240
type textarea "@rent path ^/.*for-rent.*"
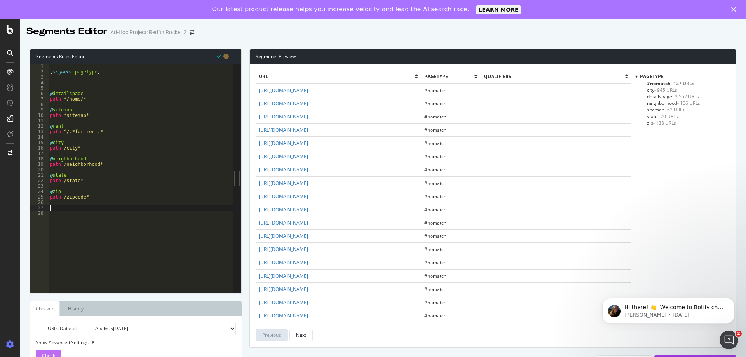
click at [43, 356] on span "Check" at bounding box center [48, 355] width 13 height 7
click at [64, 142] on div "[ segment : pagetype ] @ detailspage path */home/* @ sitemap path *sitemap* @ r…" at bounding box center [140, 184] width 184 height 240
drag, startPoint x: 85, startPoint y: 147, endPoint x: 47, endPoint y: 145, distance: 38.1
click at [47, 145] on div "@city 1 2 3 4 5 6 7 8 9 10 11 12 13 14 15 16 17 18 19 20 21 22 23 24 25 26 27 2…" at bounding box center [131, 178] width 202 height 229
click at [87, 147] on div "[ segment : pagetype ] @ detailspage path */home/* @ sitemap path *sitemap* @ r…" at bounding box center [140, 178] width 184 height 229
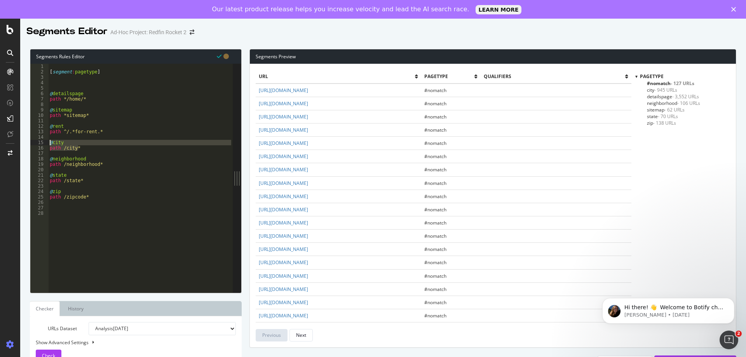
type textarea "path /city*"
paste textarea "path /city*"
drag, startPoint x: 94, startPoint y: 130, endPoint x: 73, endPoint y: 132, distance: 21.0
click at [73, 132] on div "[ segment : pagetype ] @ detailspage path */home/* @ sitemap path *sitemap* @ r…" at bounding box center [140, 184] width 184 height 240
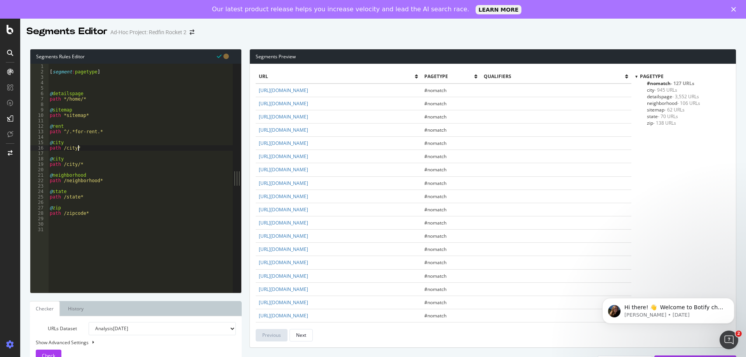
click at [82, 148] on div "[ segment : pagetype ] @ detailspage path */home/* @ sitemap path *sitemap* @ r…" at bounding box center [140, 184] width 184 height 240
paste textarea "for-rent"
drag, startPoint x: 110, startPoint y: 135, endPoint x: 48, endPoint y: 127, distance: 62.6
click at [48, 127] on div "path /city*for-rent* 1 2 3 4 5 6 7 8 9 10 11 12 13 14 15 16 17 18 19 20 21 22 2…" at bounding box center [131, 178] width 202 height 229
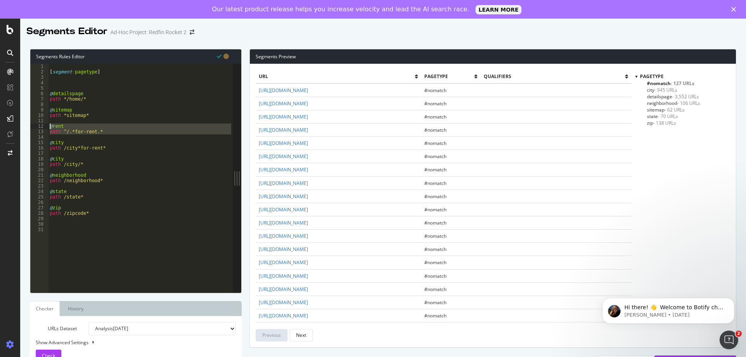
type textarea "@rent path ^/.*for-rent.*"
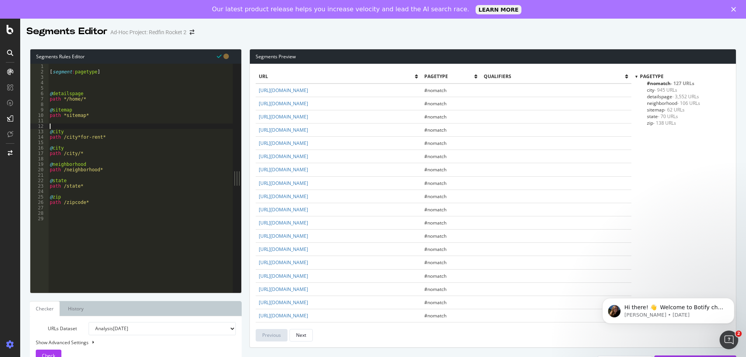
click at [67, 132] on div "[ segment : pagetype ] @ detailspage path */home/* @ sitemap path *sitemap* @ c…" at bounding box center [140, 184] width 184 height 240
drag, startPoint x: 111, startPoint y: 137, endPoint x: 43, endPoint y: 133, distance: 67.7
click at [43, 133] on div "@city.rent 1 2 3 4 5 6 7 8 9 10 11 12 13 14 15 16 17 18 19 20 21 22 23 24 25 26…" at bounding box center [131, 178] width 202 height 229
type textarea "@city.rent path /city*for-rent*"
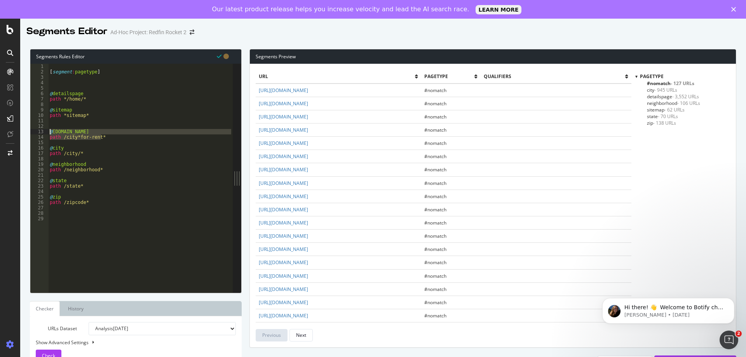
click at [54, 349] on div "URLs Dataset Analysis 2025 Aug. 22nd Or paste a list of URLs Show Advanced Sett…" at bounding box center [136, 342] width 200 height 40
click at [54, 354] on span "Check" at bounding box center [48, 355] width 13 height 7
click at [94, 142] on div "[ segment : pagetype ] @ detailspage path */home/* @ sitemap path *sitemap* @ c…" at bounding box center [140, 184] width 184 height 240
drag, startPoint x: 113, startPoint y: 141, endPoint x: 49, endPoint y: 131, distance: 64.7
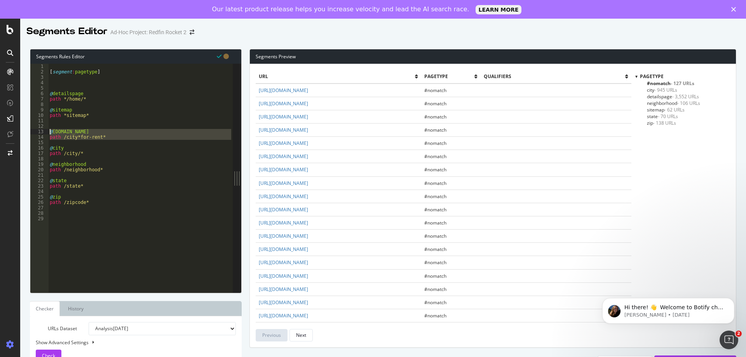
click at [49, 131] on div "[ segment : pagetype ] @ detailspage path */home/* @ sitemap path *sitemap* @ c…" at bounding box center [140, 184] width 184 height 240
type textarea "@city.rent path /city*for-rent*"
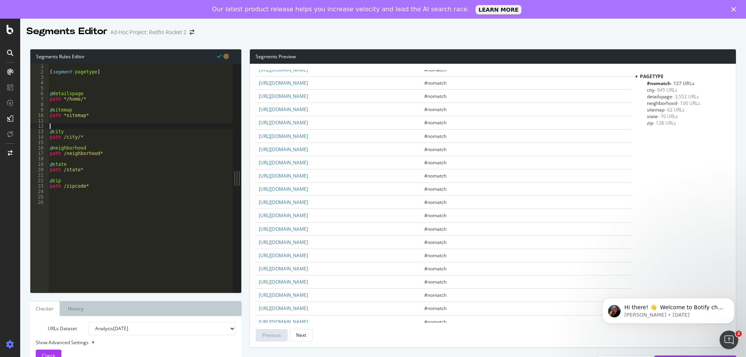
scroll to position [155, 0]
click at [221, 56] on icon at bounding box center [219, 56] width 5 height 5
click at [10, 76] on div "Feature is not available in an Ad-Hoc Project" at bounding box center [56, 73] width 108 height 14
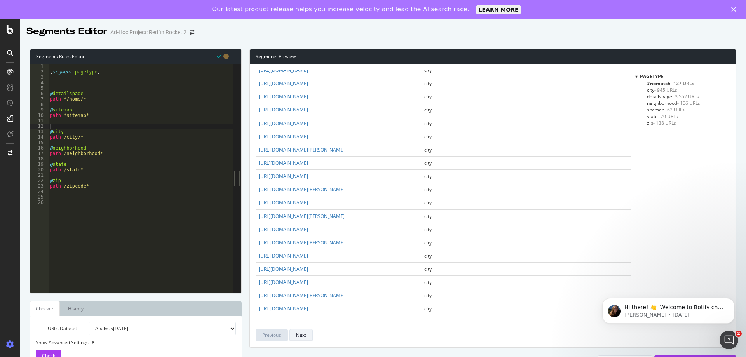
click at [306, 333] on div "Next" at bounding box center [301, 335] width 10 height 7
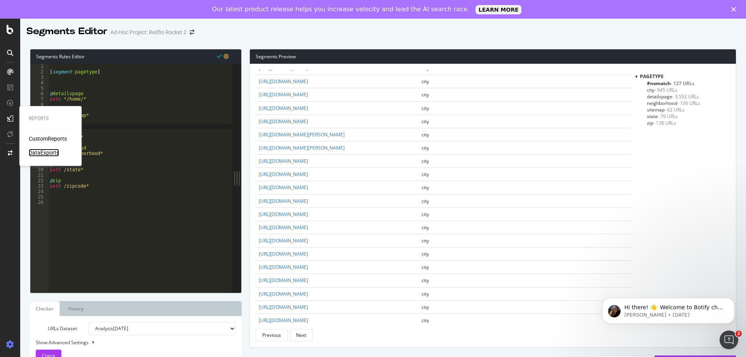
click at [41, 151] on div "DataExports" at bounding box center [44, 153] width 30 height 8
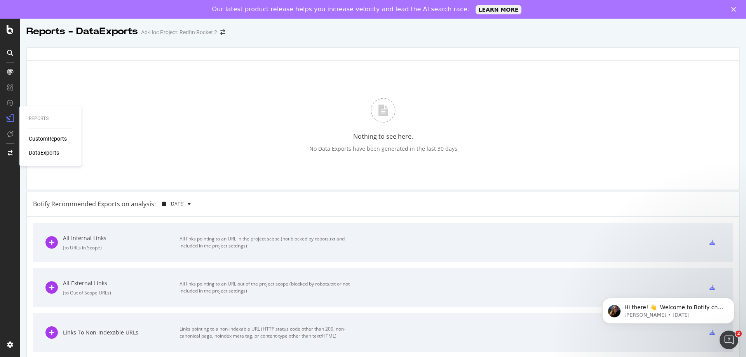
click at [42, 134] on div "Reports CustomReports DataExports" at bounding box center [51, 136] width 56 height 57
click at [42, 137] on div "CustomReports" at bounding box center [48, 139] width 38 height 8
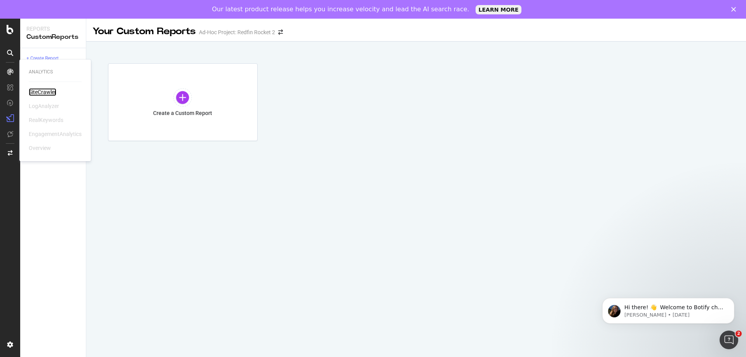
click at [43, 92] on div "SiteCrawler" at bounding box center [43, 92] width 28 height 8
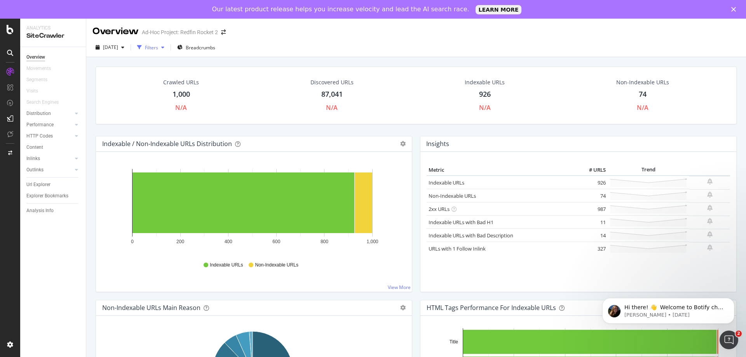
click at [158, 48] on div "Filters" at bounding box center [151, 47] width 13 height 7
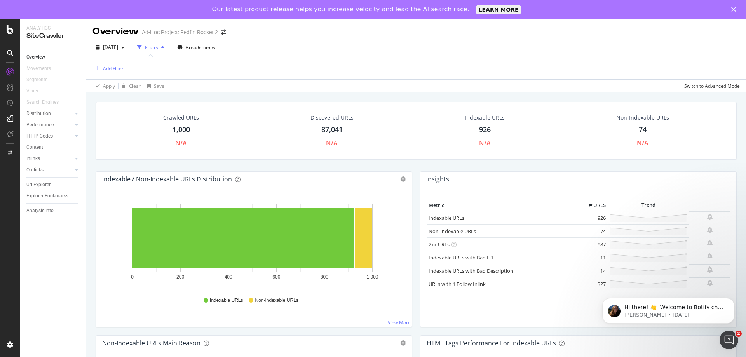
click at [112, 69] on div "Add Filter" at bounding box center [113, 68] width 21 height 7
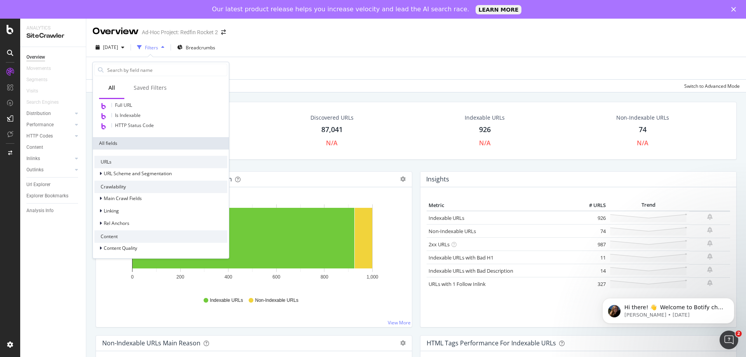
scroll to position [56, 0]
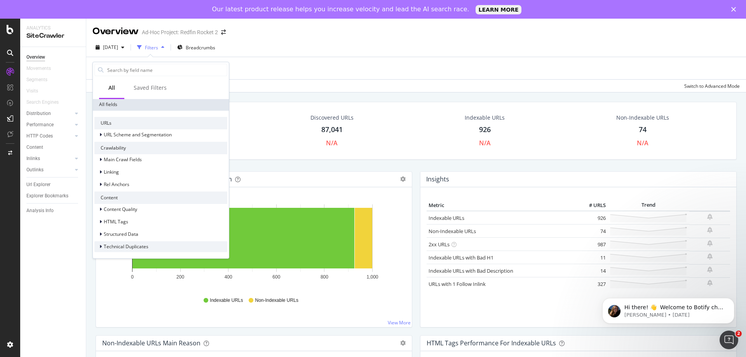
click at [128, 249] on span "Technical Duplicates" at bounding box center [126, 246] width 45 height 7
click at [124, 237] on span "Structured Data" at bounding box center [121, 234] width 35 height 7
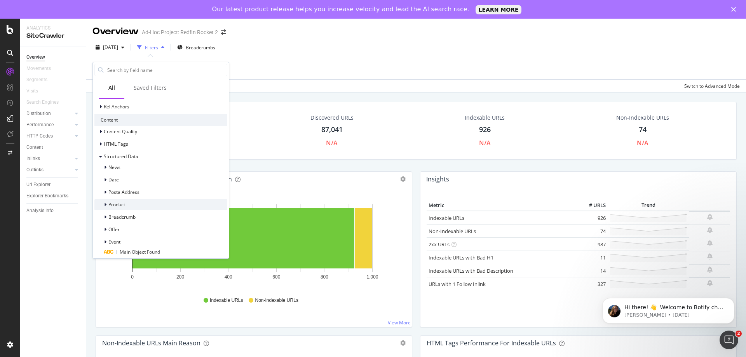
click at [118, 204] on span "Product" at bounding box center [116, 204] width 17 height 7
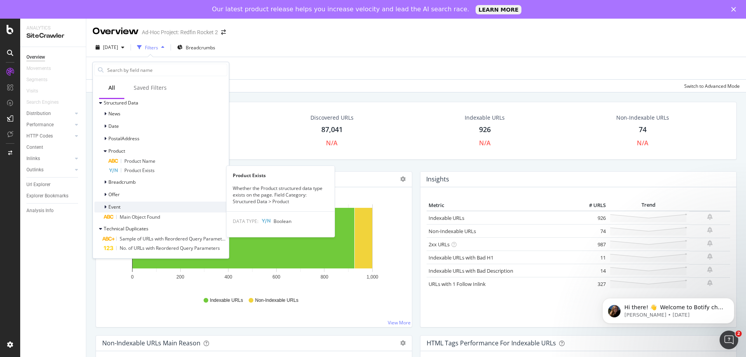
scroll to position [188, 0]
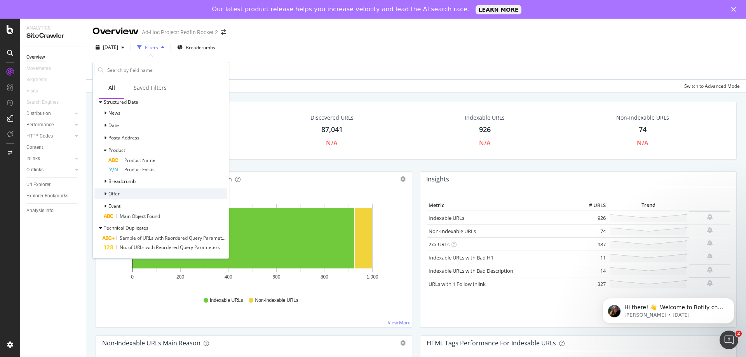
click at [115, 196] on span "Offer" at bounding box center [113, 193] width 11 height 7
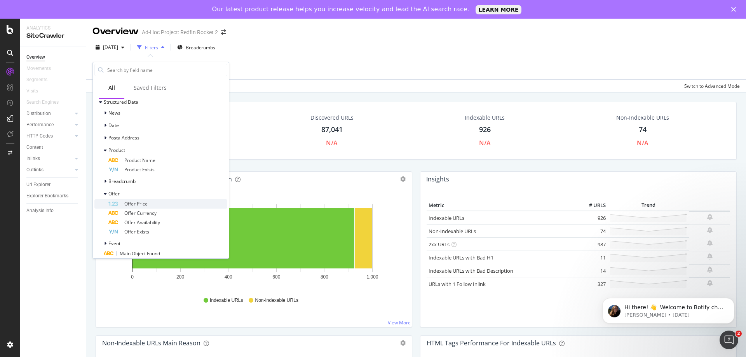
click at [130, 205] on span "Offer Price" at bounding box center [135, 203] width 23 height 7
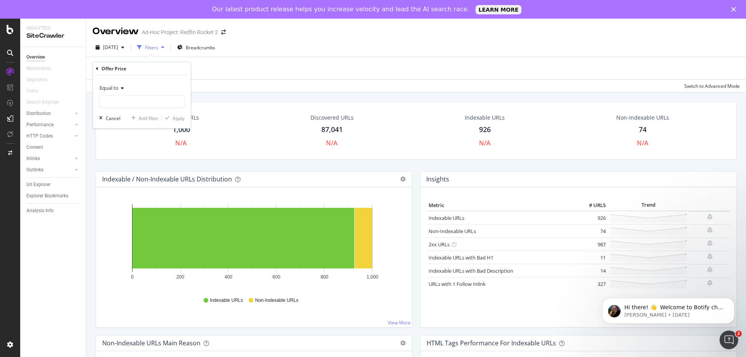
click at [116, 85] on span "Equal to" at bounding box center [108, 87] width 19 height 7
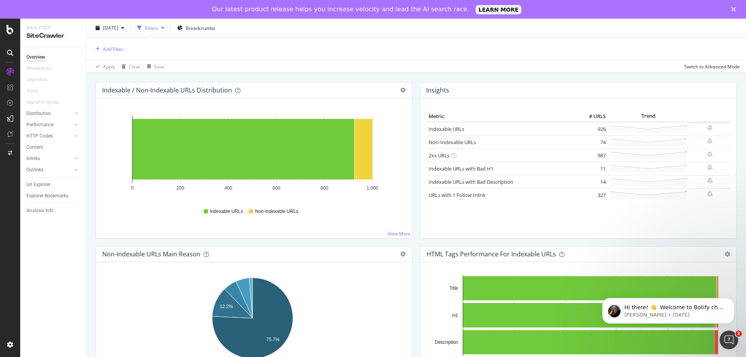
scroll to position [78, 0]
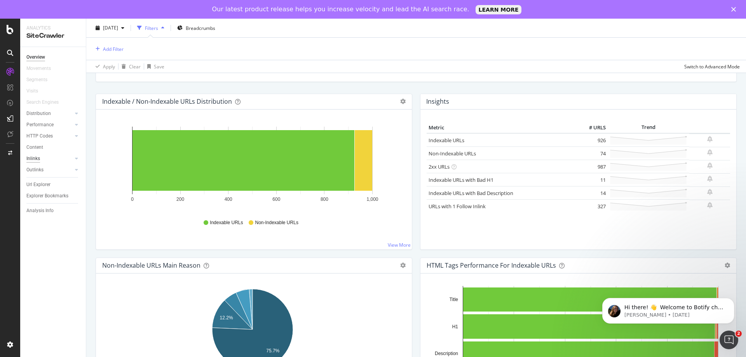
click at [38, 157] on div "Inlinks" at bounding box center [33, 159] width 14 height 8
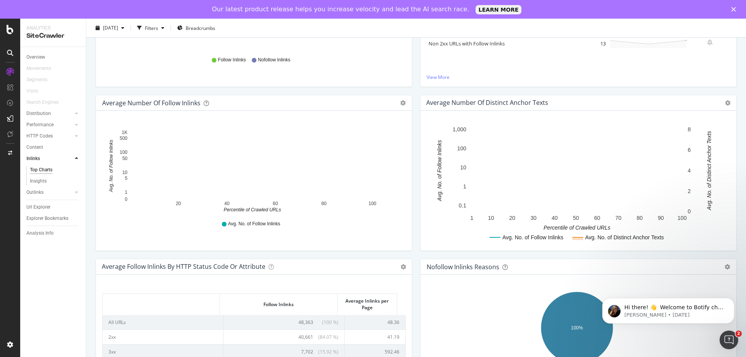
scroll to position [194, 0]
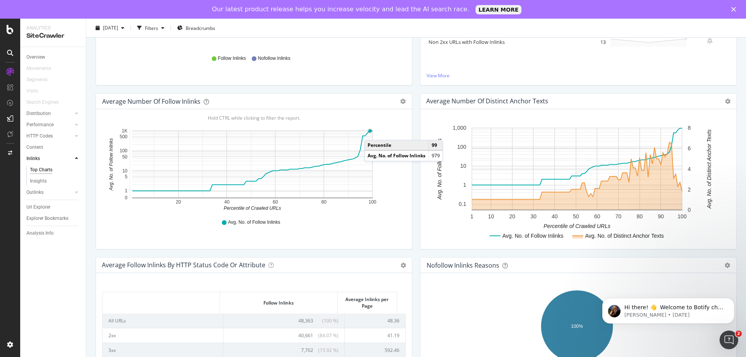
click at [372, 132] on circle "A chart." at bounding box center [369, 131] width 5 height 5
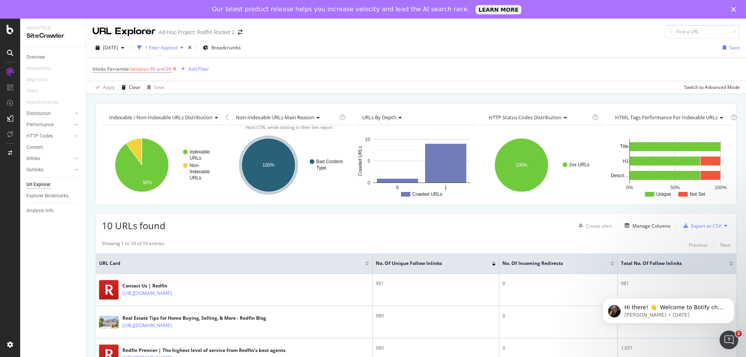
click at [175, 70] on icon at bounding box center [174, 69] width 7 height 8
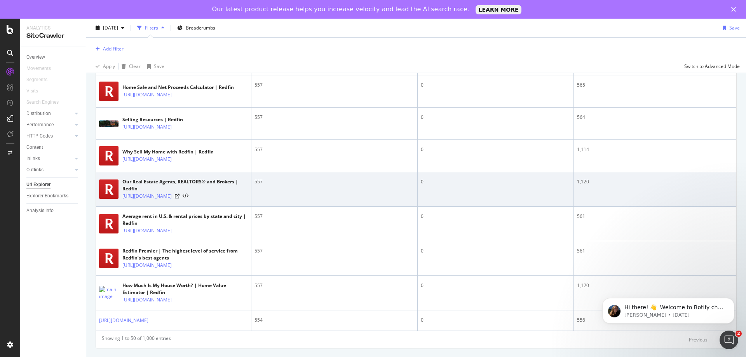
scroll to position [1518, 0]
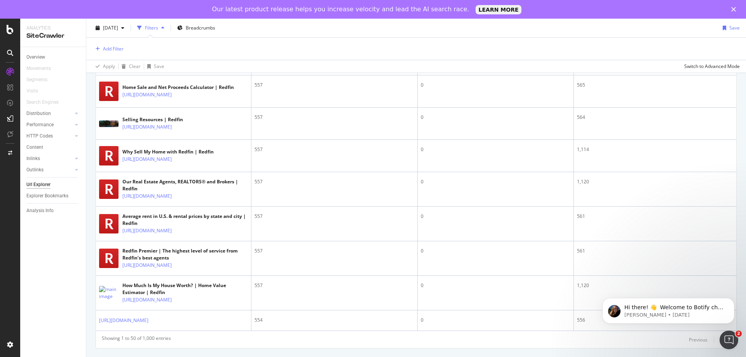
click at [720, 340] on div "Next" at bounding box center [725, 339] width 10 height 7
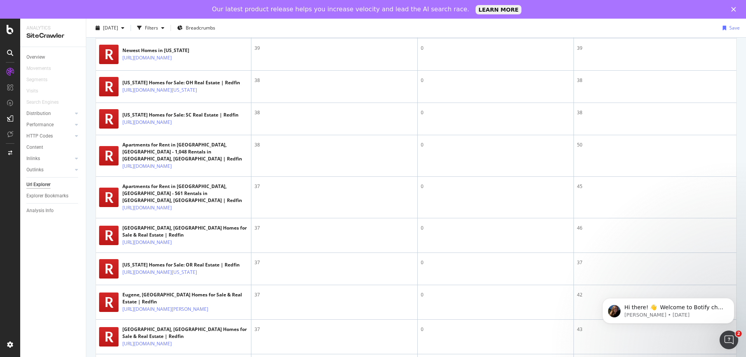
scroll to position [1640, 0]
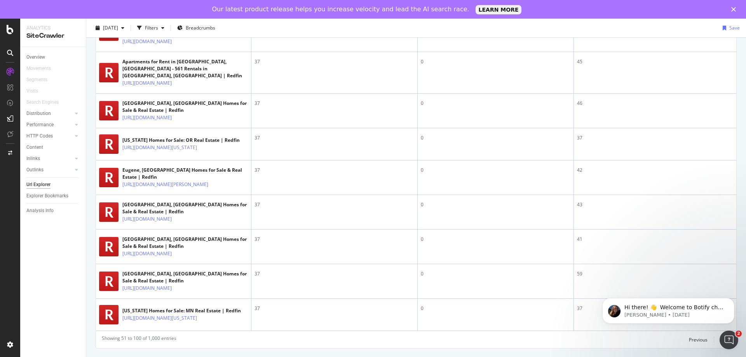
click at [720, 338] on div "Next" at bounding box center [725, 339] width 10 height 7
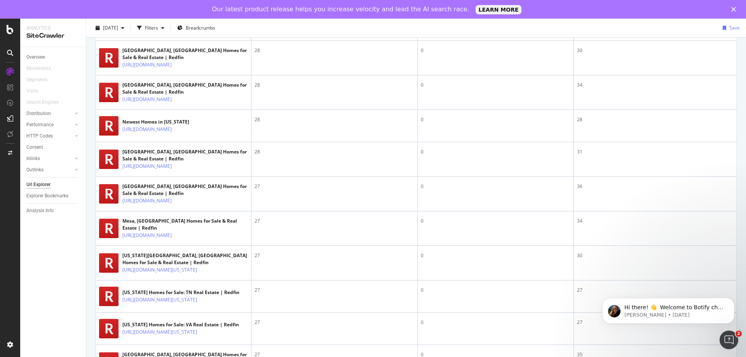
scroll to position [1674, 0]
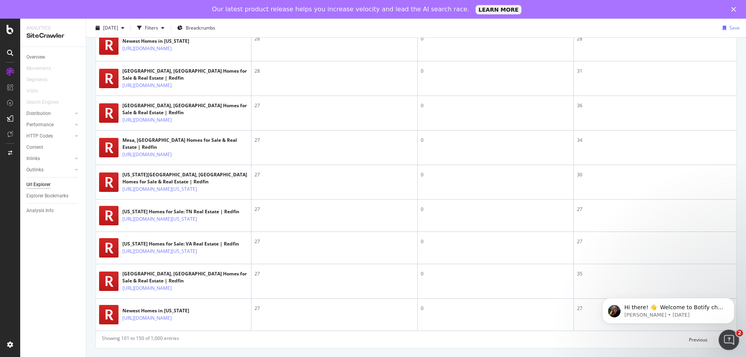
click html
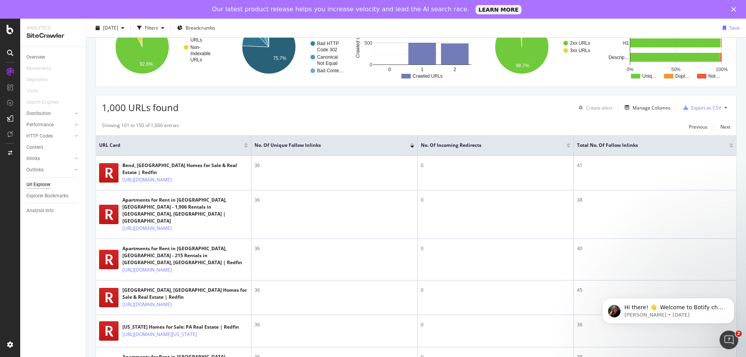
scroll to position [0, 0]
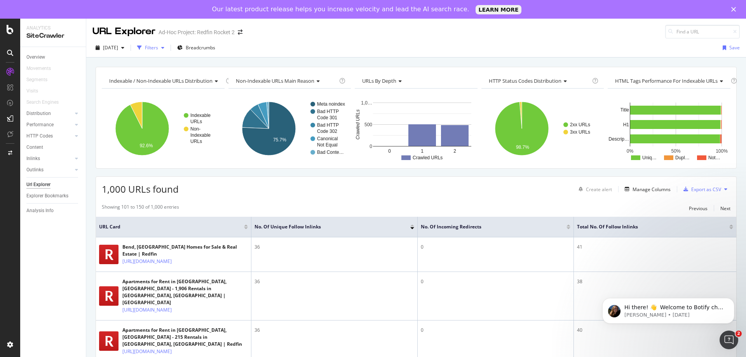
click at [158, 50] on div "Filters" at bounding box center [151, 47] width 13 height 7
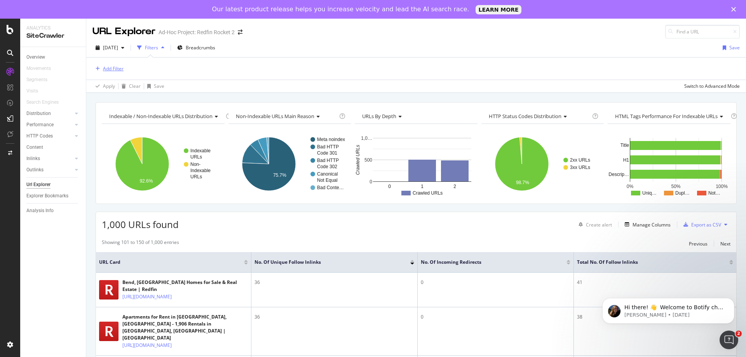
click at [111, 70] on div "Add Filter" at bounding box center [113, 68] width 21 height 7
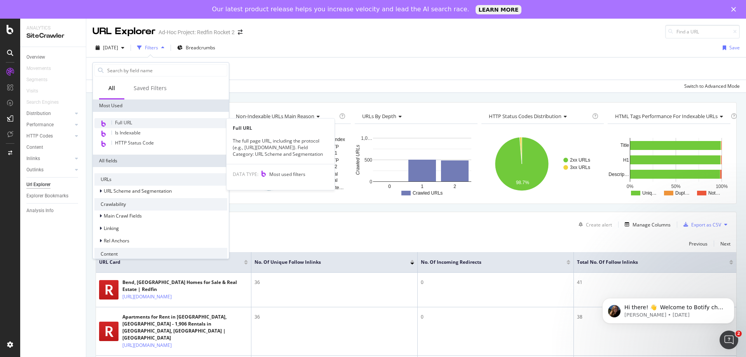
click at [128, 124] on span "Full URL" at bounding box center [123, 122] width 17 height 7
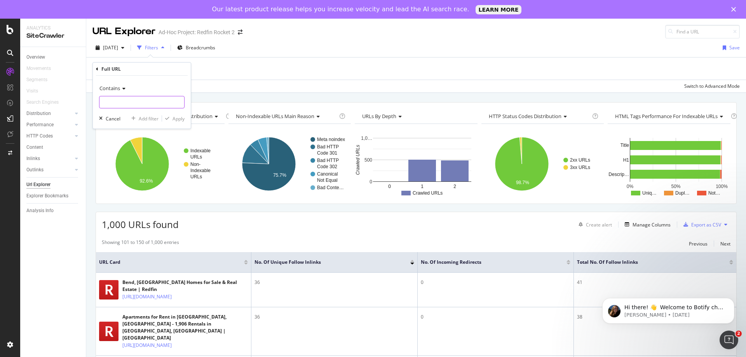
click at [127, 100] on input "text" at bounding box center [141, 102] width 85 height 12
type input "/home/"
click at [176, 120] on div "Apply" at bounding box center [178, 118] width 12 height 7
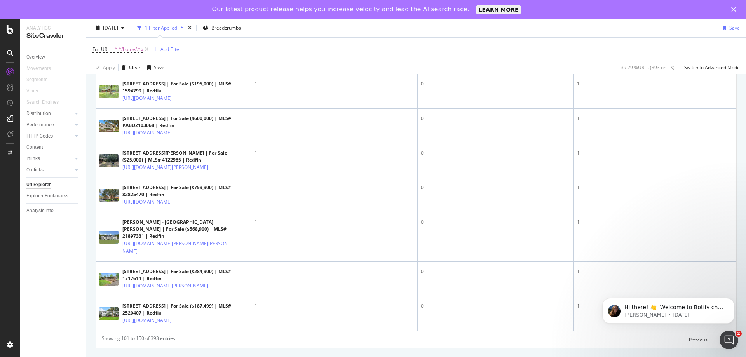
scroll to position [2052, 0]
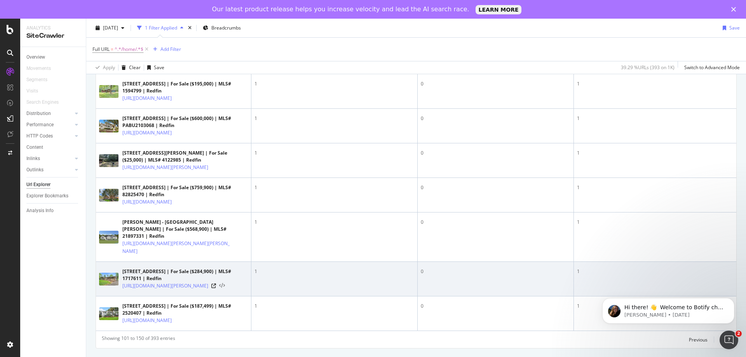
click at [225, 283] on icon at bounding box center [222, 285] width 6 height 5
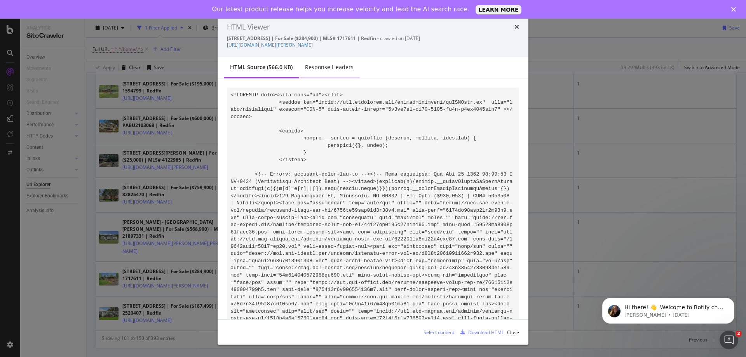
click at [322, 71] on div "Response Headers" at bounding box center [329, 67] width 61 height 21
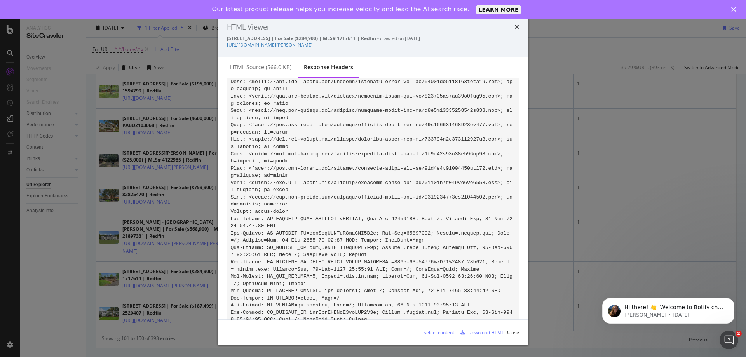
scroll to position [62, 0]
click at [270, 63] on div "HTML source (566.0 KB)" at bounding box center [260, 67] width 61 height 8
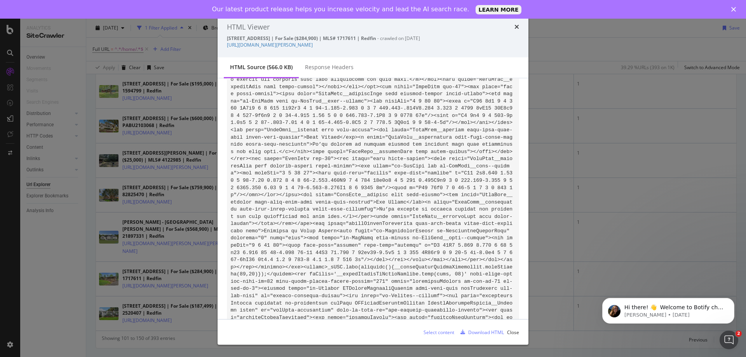
scroll to position [41976, 0]
click at [515, 28] on icon "times" at bounding box center [516, 27] width 5 height 6
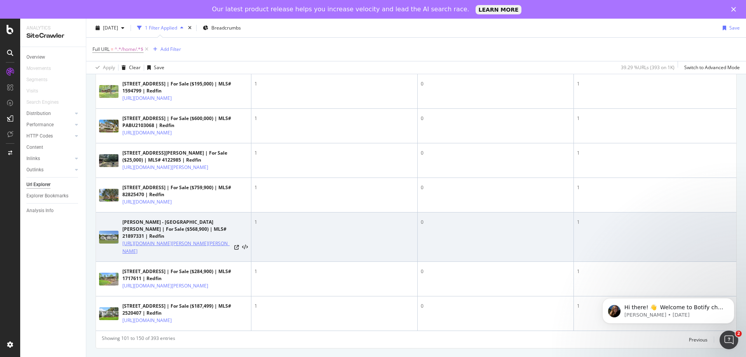
scroll to position [2013, 0]
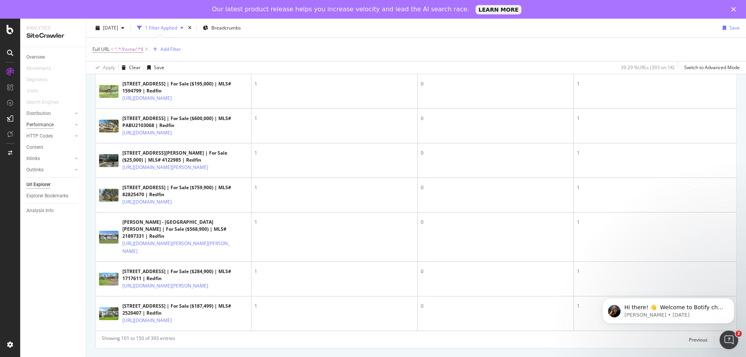
click at [36, 123] on div "Performance" at bounding box center [39, 125] width 27 height 8
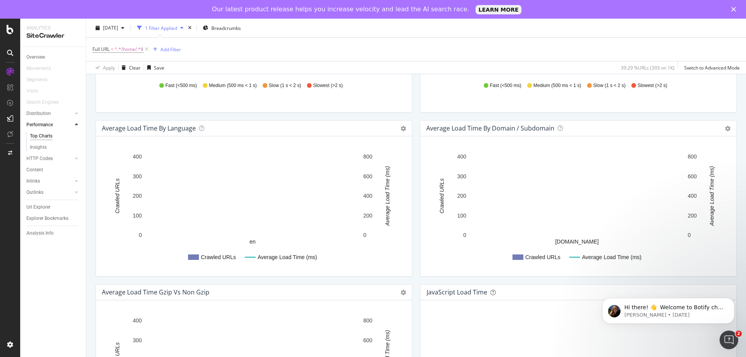
scroll to position [297, 0]
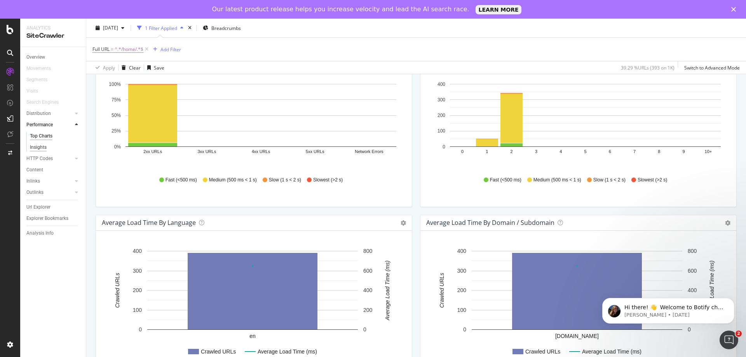
click at [40, 148] on div "Insights" at bounding box center [38, 147] width 17 height 8
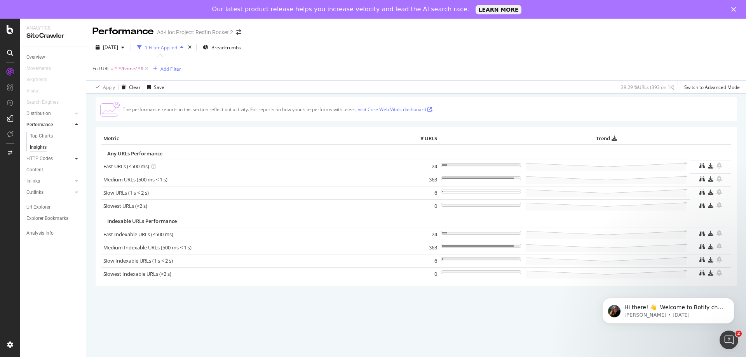
click at [78, 160] on div at bounding box center [77, 159] width 8 height 8
click at [45, 153] on div "Insights" at bounding box center [55, 158] width 59 height 10
click at [45, 158] on div "Insights" at bounding box center [38, 159] width 17 height 8
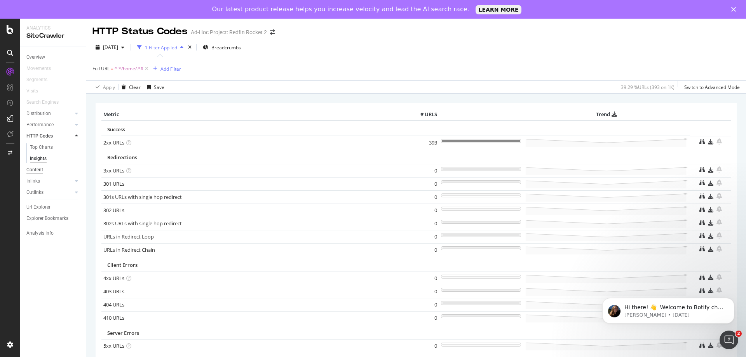
click at [38, 171] on div "Content" at bounding box center [34, 170] width 17 height 8
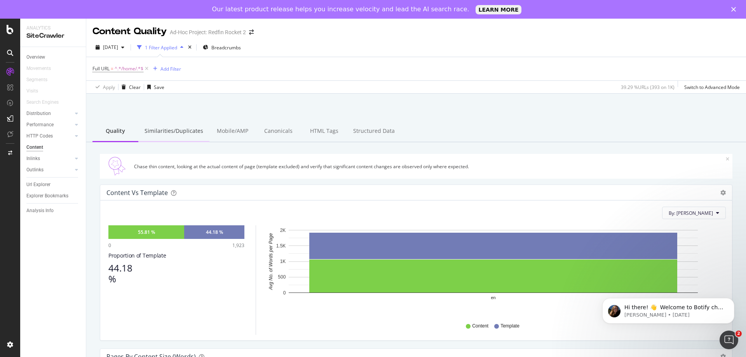
click at [165, 132] on div "Similarities/Duplicates" at bounding box center [173, 131] width 71 height 21
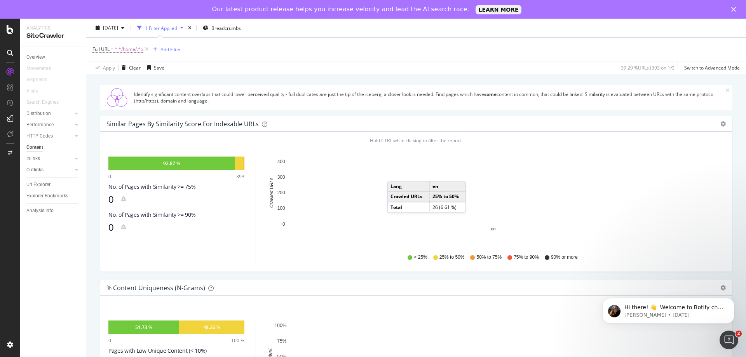
scroll to position [155, 0]
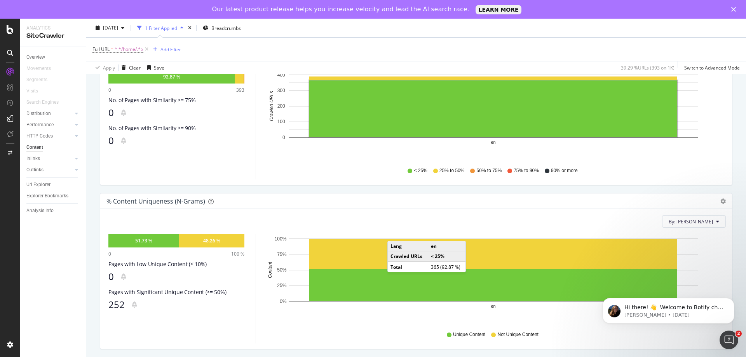
click at [516, 170] on span "75% to 90%" at bounding box center [525, 170] width 25 height 7
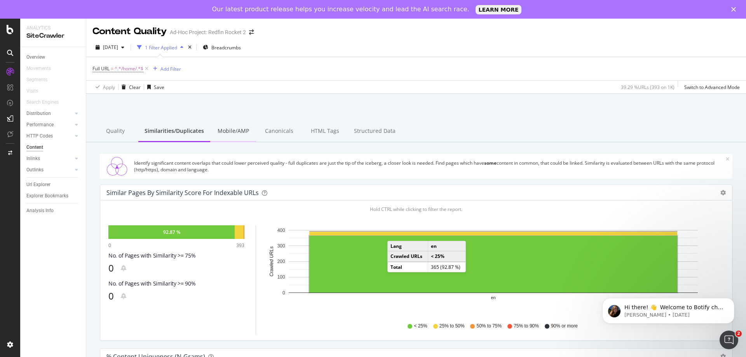
click at [228, 131] on div "Mobile/AMP" at bounding box center [233, 131] width 46 height 21
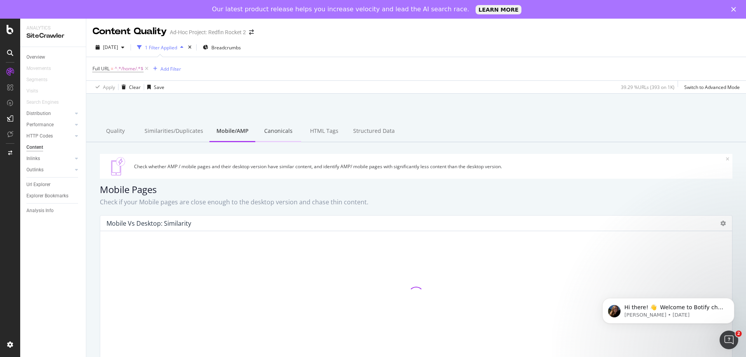
click at [268, 131] on div "Canonicals" at bounding box center [278, 131] width 46 height 21
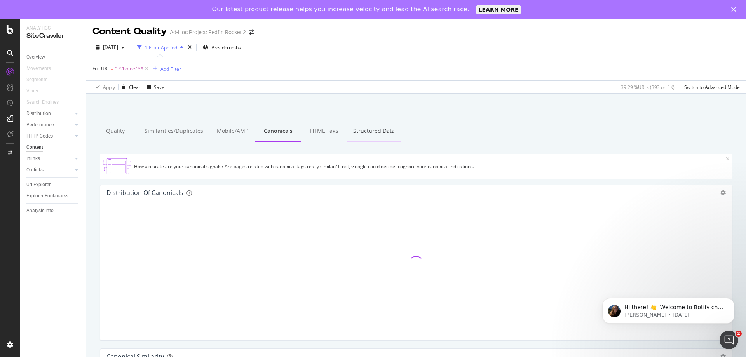
click at [356, 127] on div "Structured Data" at bounding box center [374, 131] width 54 height 21
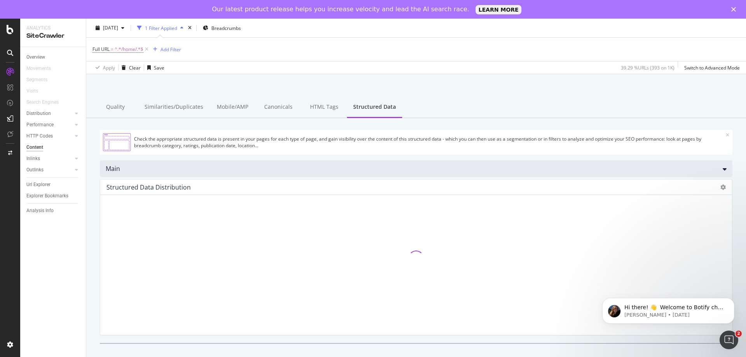
scroll to position [37, 0]
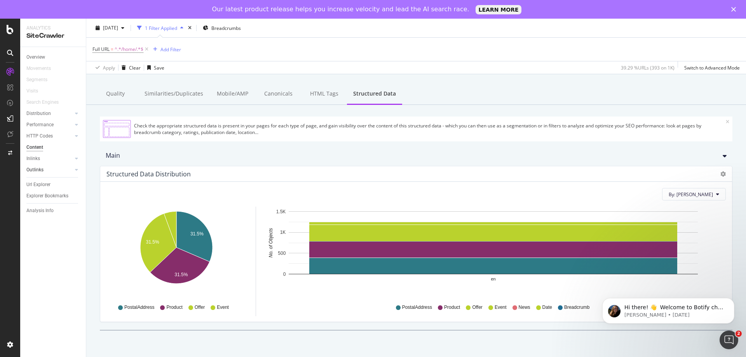
click at [49, 169] on link "Outlinks" at bounding box center [49, 170] width 46 height 8
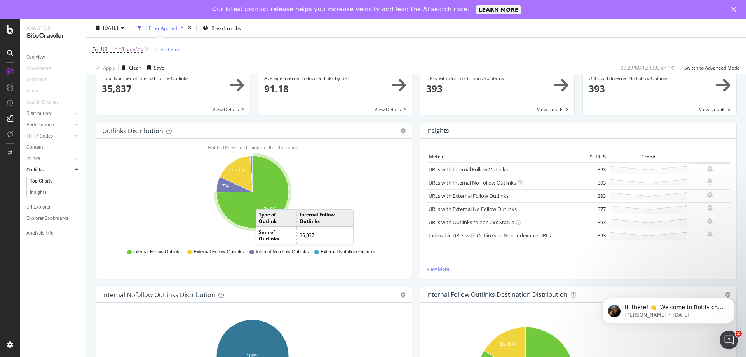
click at [263, 202] on icon "A chart." at bounding box center [252, 192] width 72 height 72
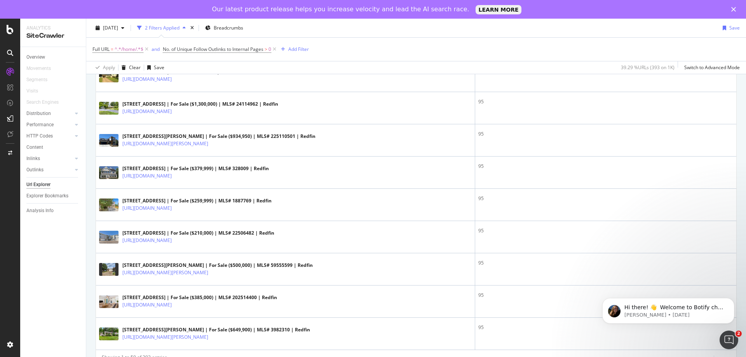
scroll to position [1549, 0]
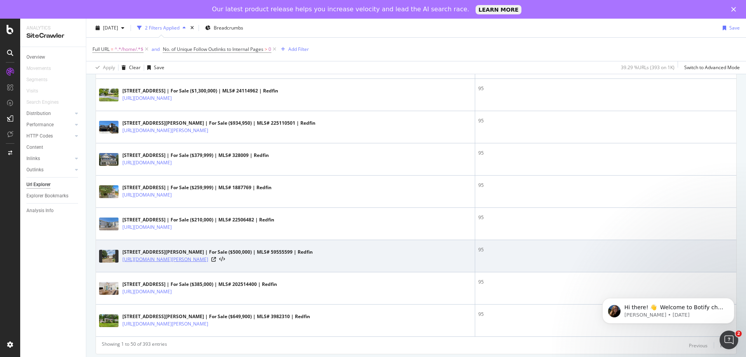
click at [208, 257] on link "https://www.redfin.com/TX/Houston/3826-Gamlin-Bend-Dr-77082/home/30518535" at bounding box center [165, 260] width 86 height 8
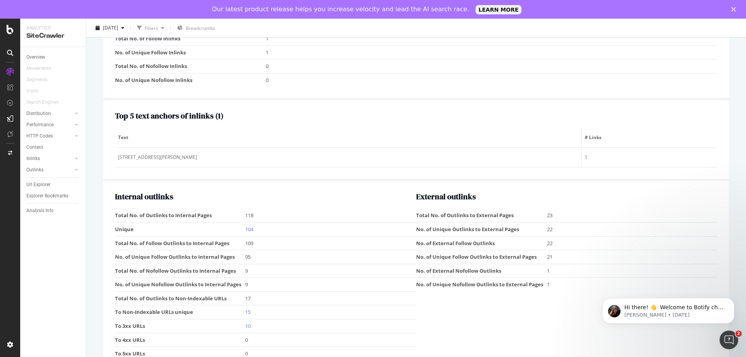
scroll to position [943, 0]
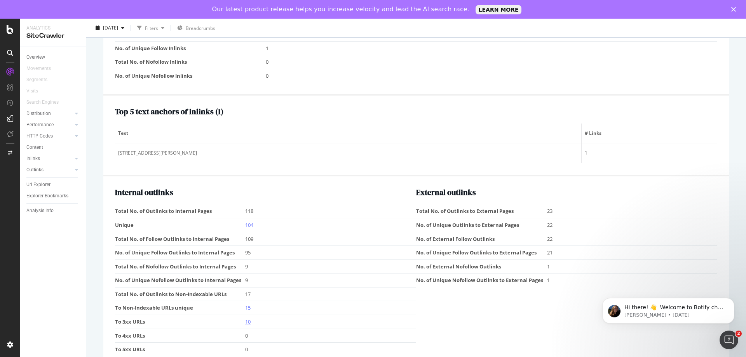
click at [245, 321] on link "10" at bounding box center [247, 321] width 5 height 7
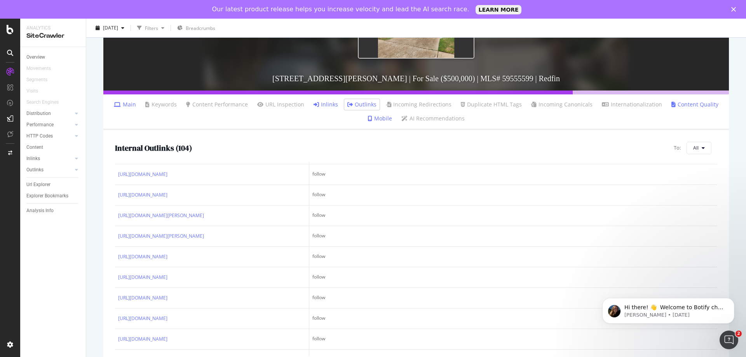
scroll to position [1787, 0]
drag, startPoint x: 705, startPoint y: 356, endPoint x: 701, endPoint y: 223, distance: 133.6
click html "Hi there! 👋 Welcome to Botify chat support! Have a question? Reply to this mess…"
click at [730, 301] on icon "Dismiss notification" at bounding box center [732, 300] width 4 height 4
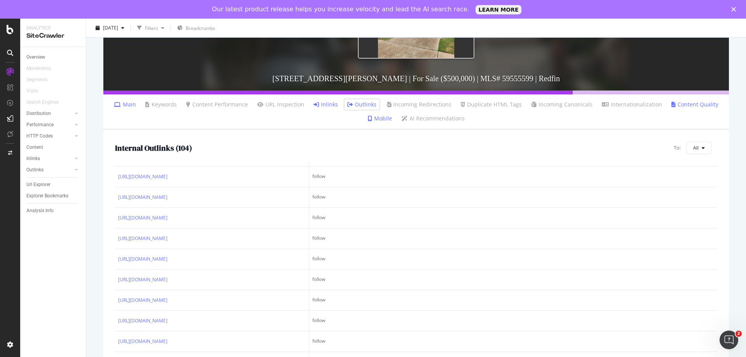
scroll to position [1457, 0]
click at [695, 146] on button "All" at bounding box center [698, 148] width 25 height 12
click at [698, 207] on span "3xx URLs" at bounding box center [708, 206] width 43 height 7
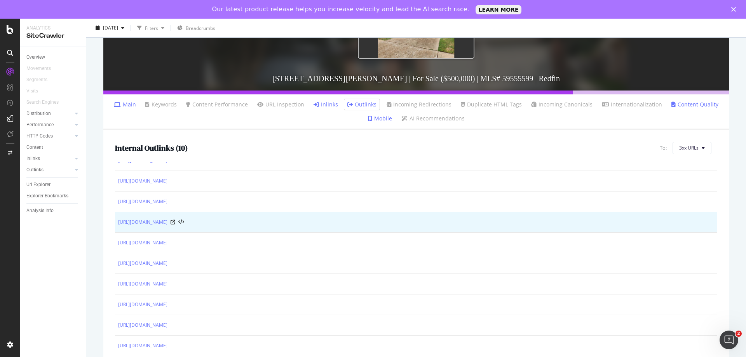
scroll to position [0, 0]
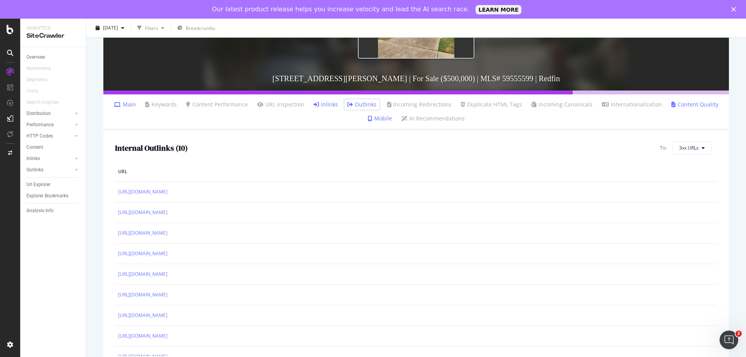
click at [133, 105] on link "Main" at bounding box center [125, 105] width 22 height 8
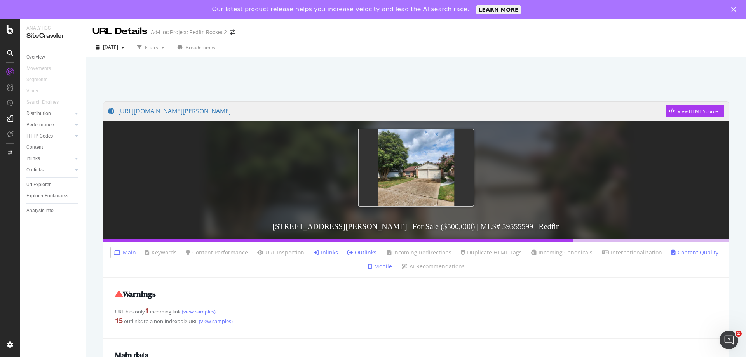
click at [380, 266] on link "Mobile" at bounding box center [380, 267] width 24 height 8
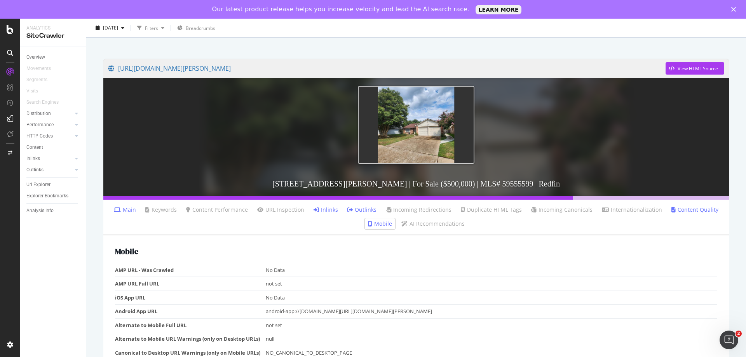
scroll to position [46, 0]
